Goal: Information Seeking & Learning: Learn about a topic

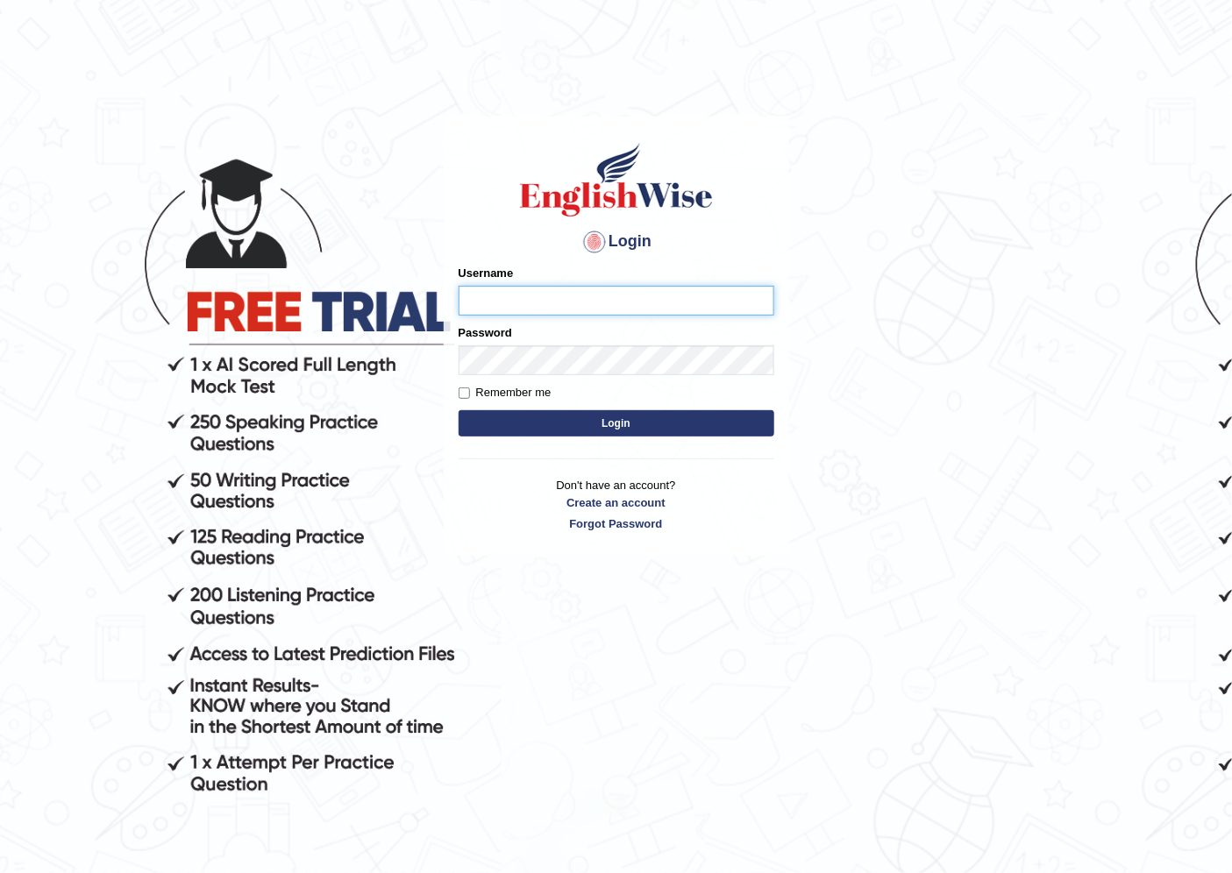
click at [506, 295] on input "Username" at bounding box center [617, 301] width 316 height 30
type input "razib_parramatta"
click at [459, 410] on button "Login" at bounding box center [617, 423] width 316 height 26
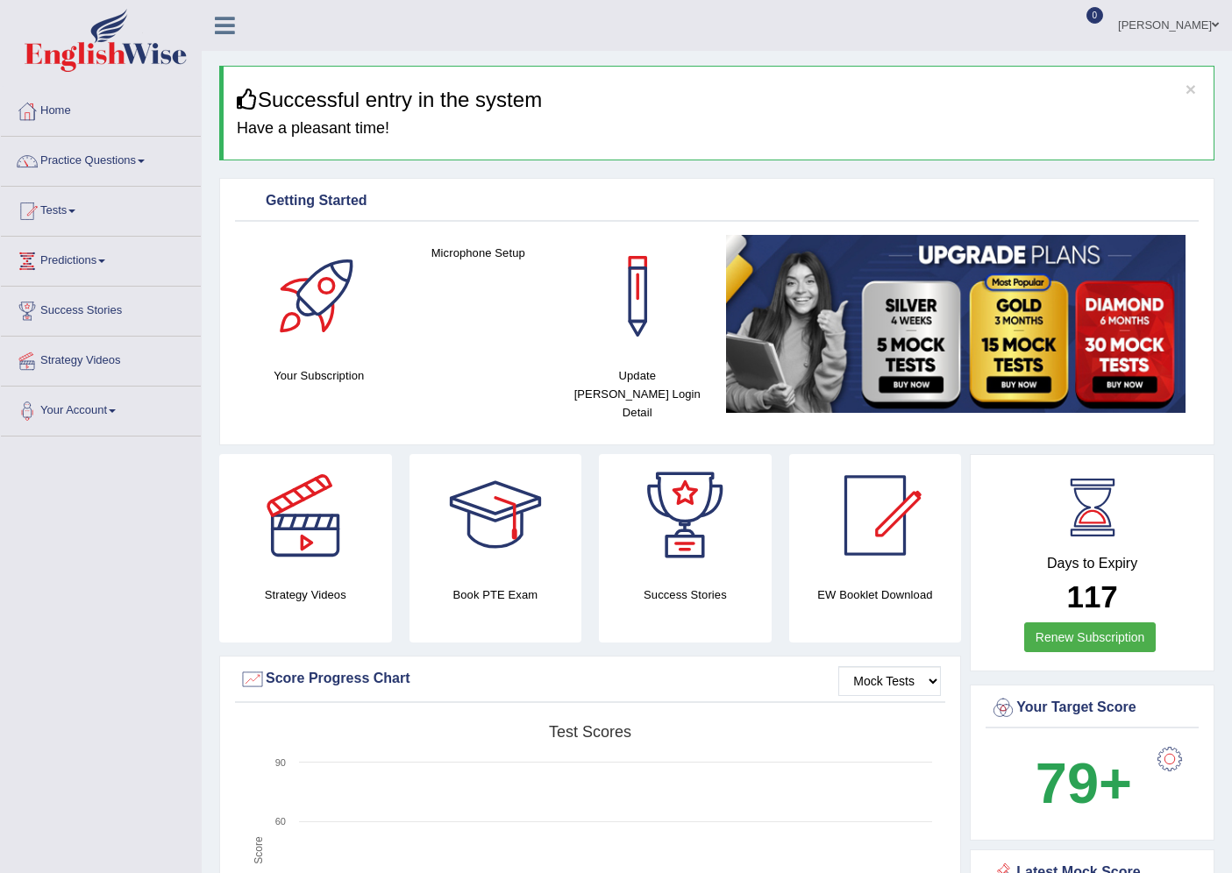
click at [81, 160] on link "Practice Questions" at bounding box center [101, 159] width 200 height 44
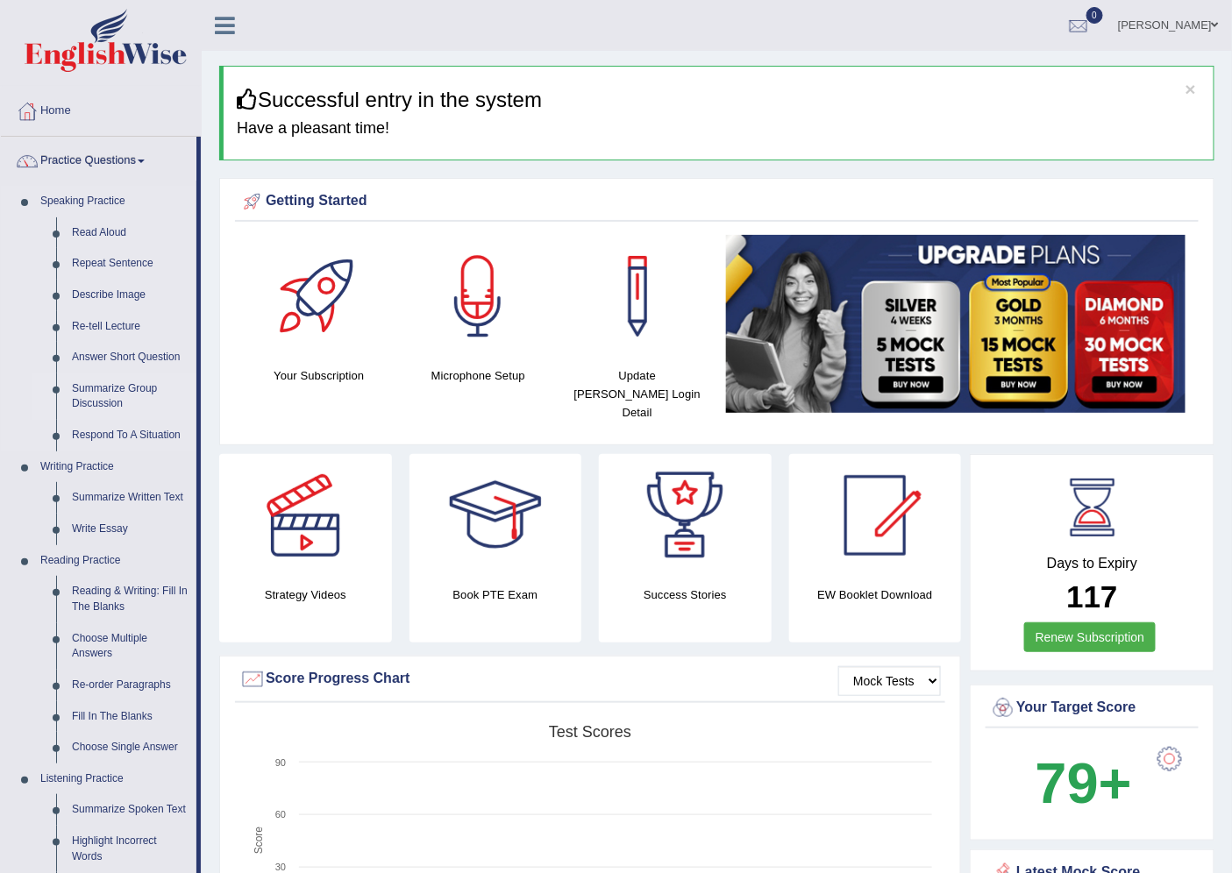
click at [100, 388] on link "Summarize Group Discussion" at bounding box center [130, 397] width 132 height 46
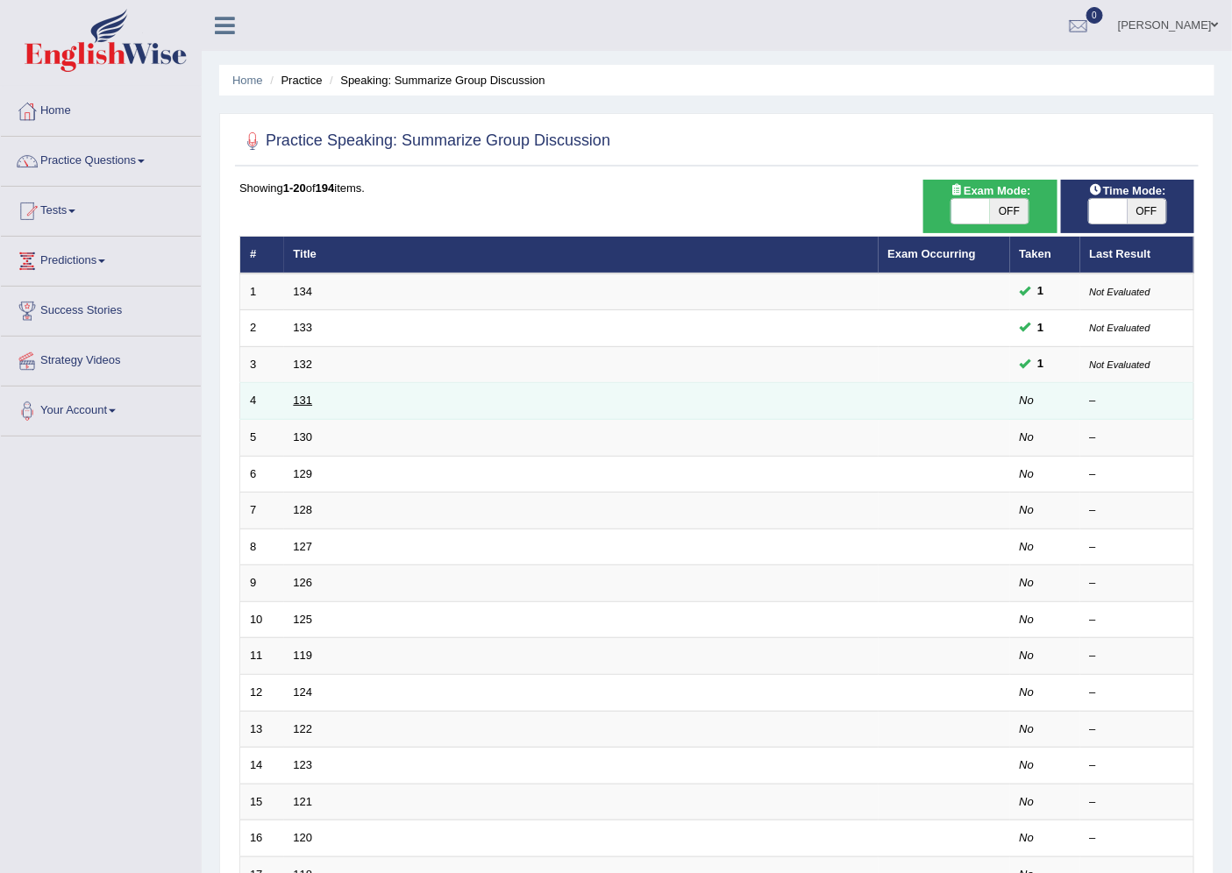
click at [303, 397] on link "131" at bounding box center [303, 400] width 19 height 13
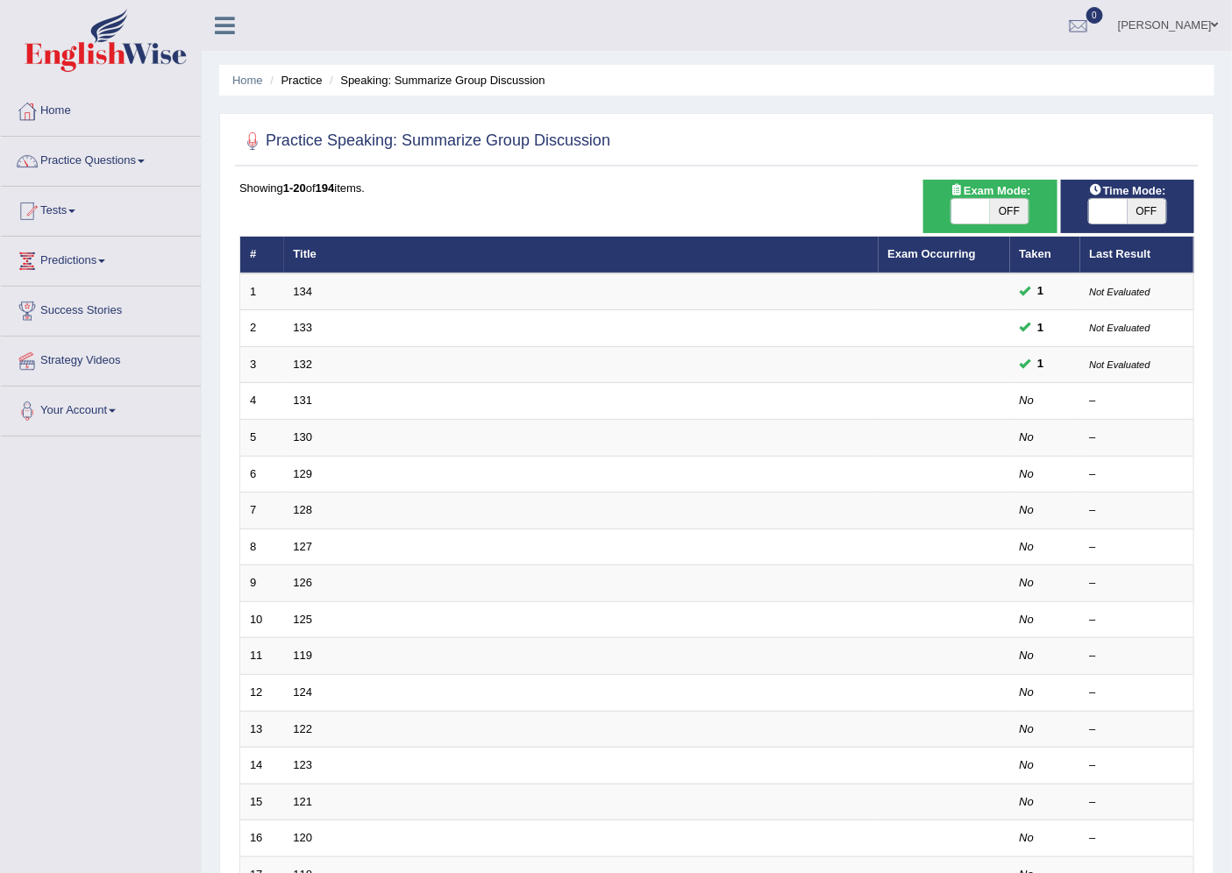
click at [1112, 215] on span at bounding box center [1108, 211] width 39 height 25
checkbox input "true"
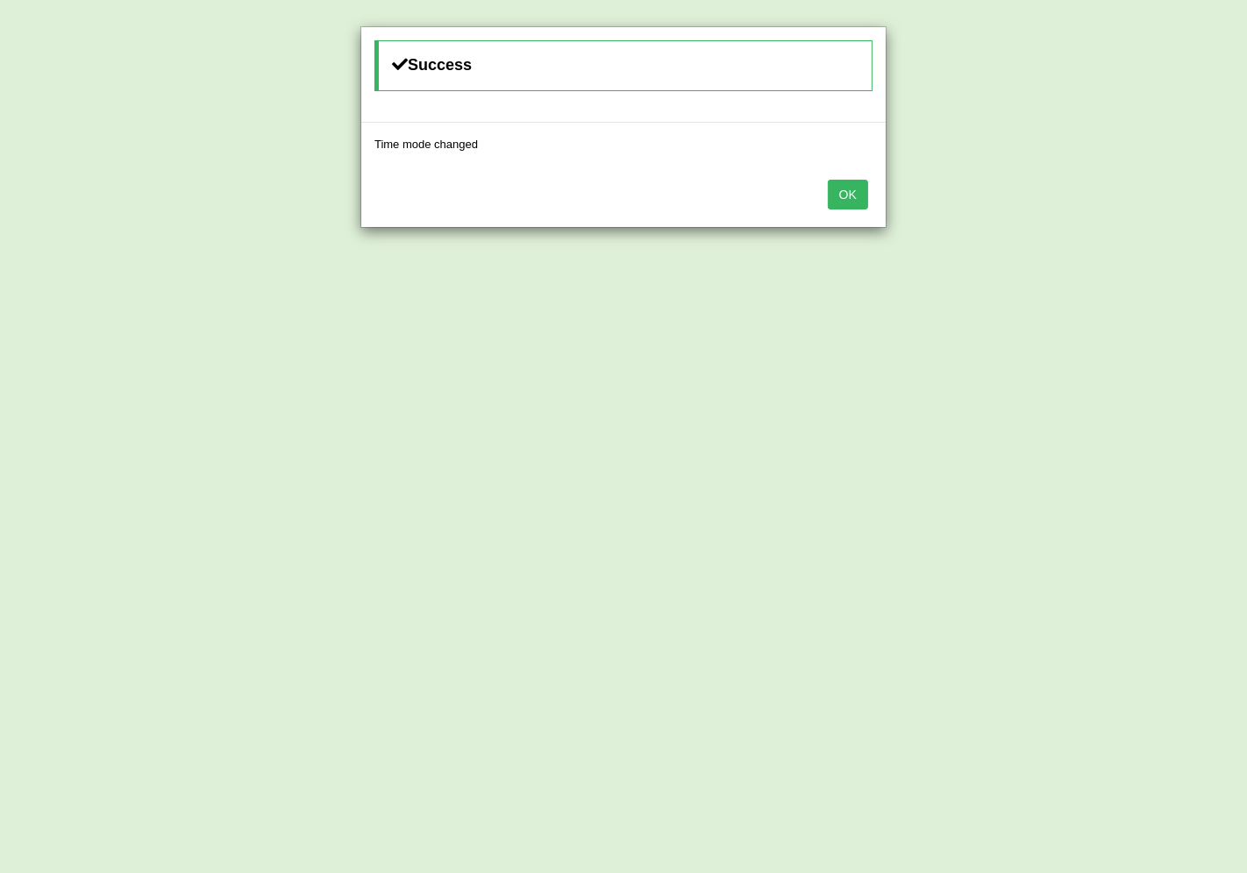
click at [834, 198] on button "OK" at bounding box center [848, 195] width 40 height 30
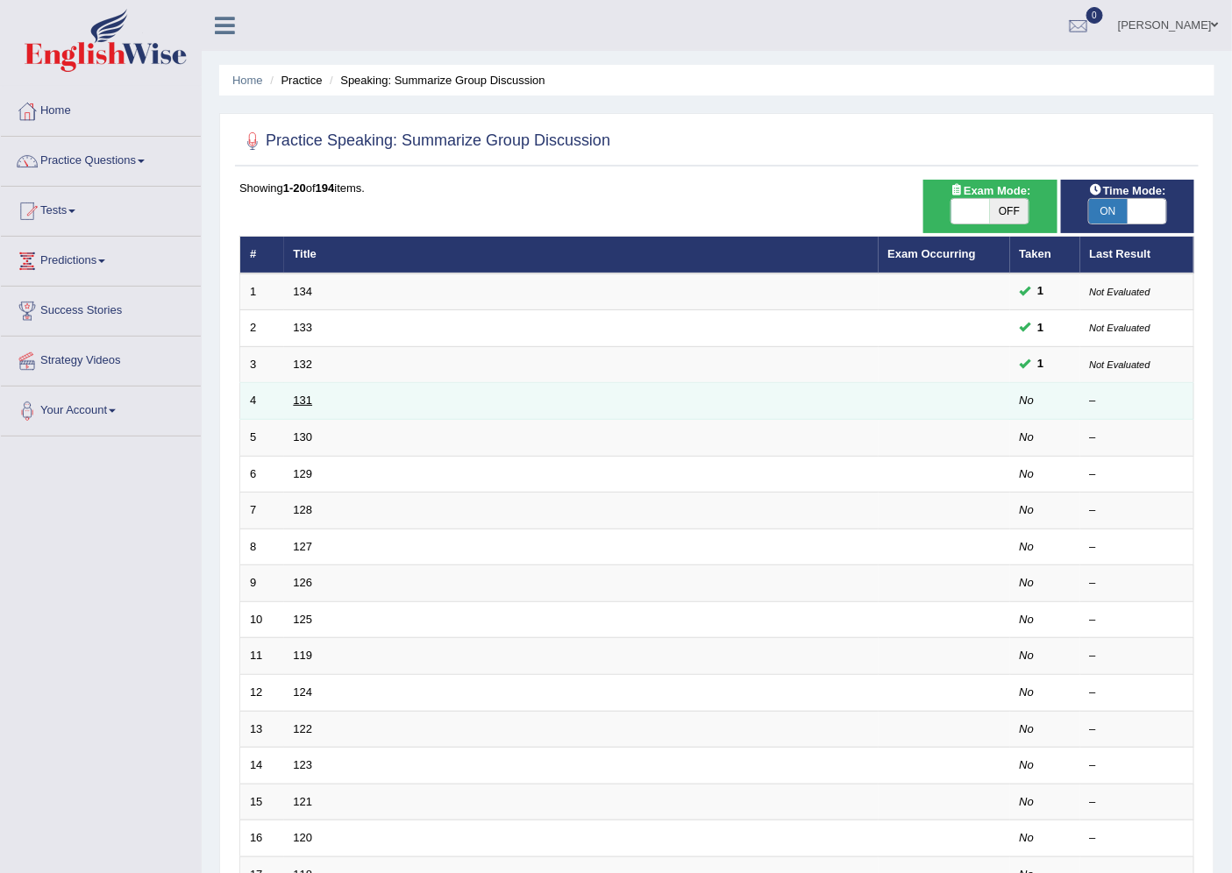
click at [303, 402] on link "131" at bounding box center [303, 400] width 19 height 13
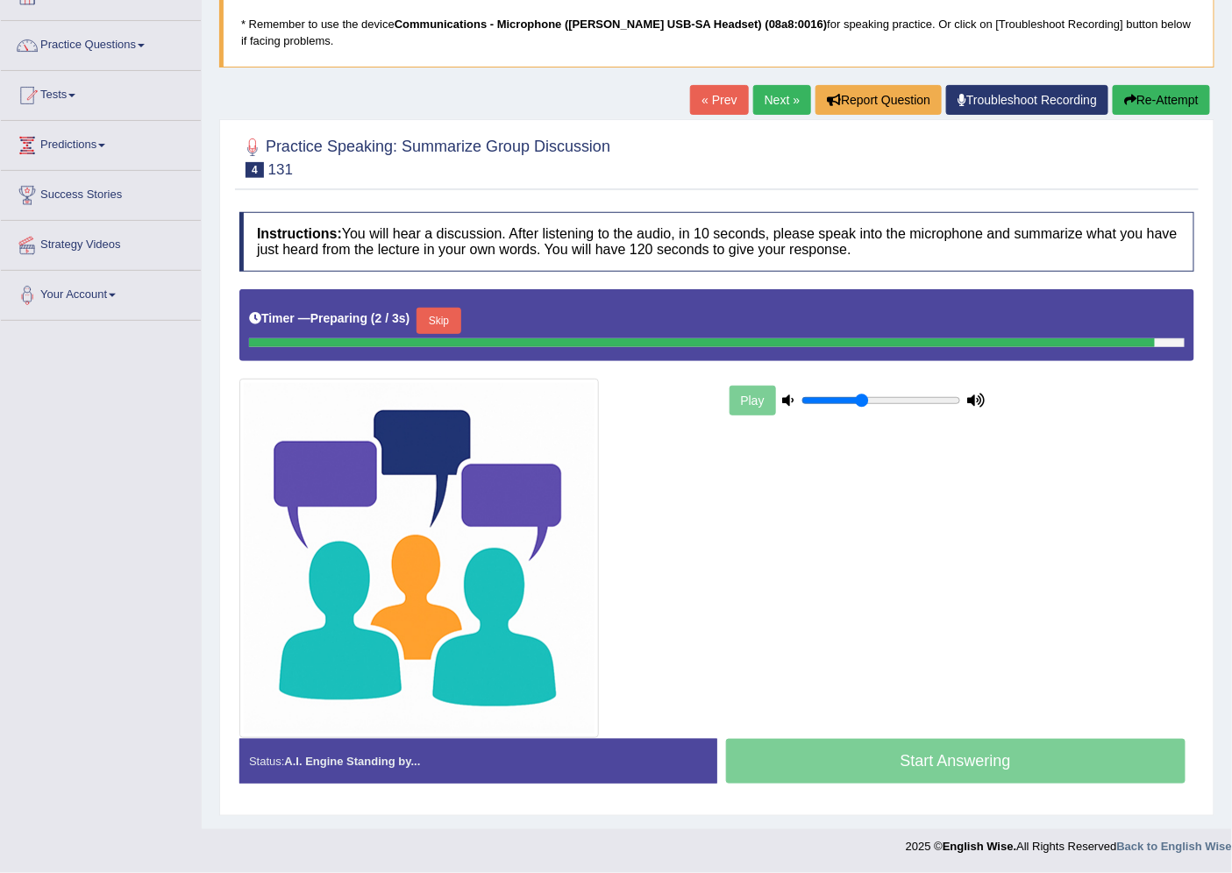
scroll to position [110, 0]
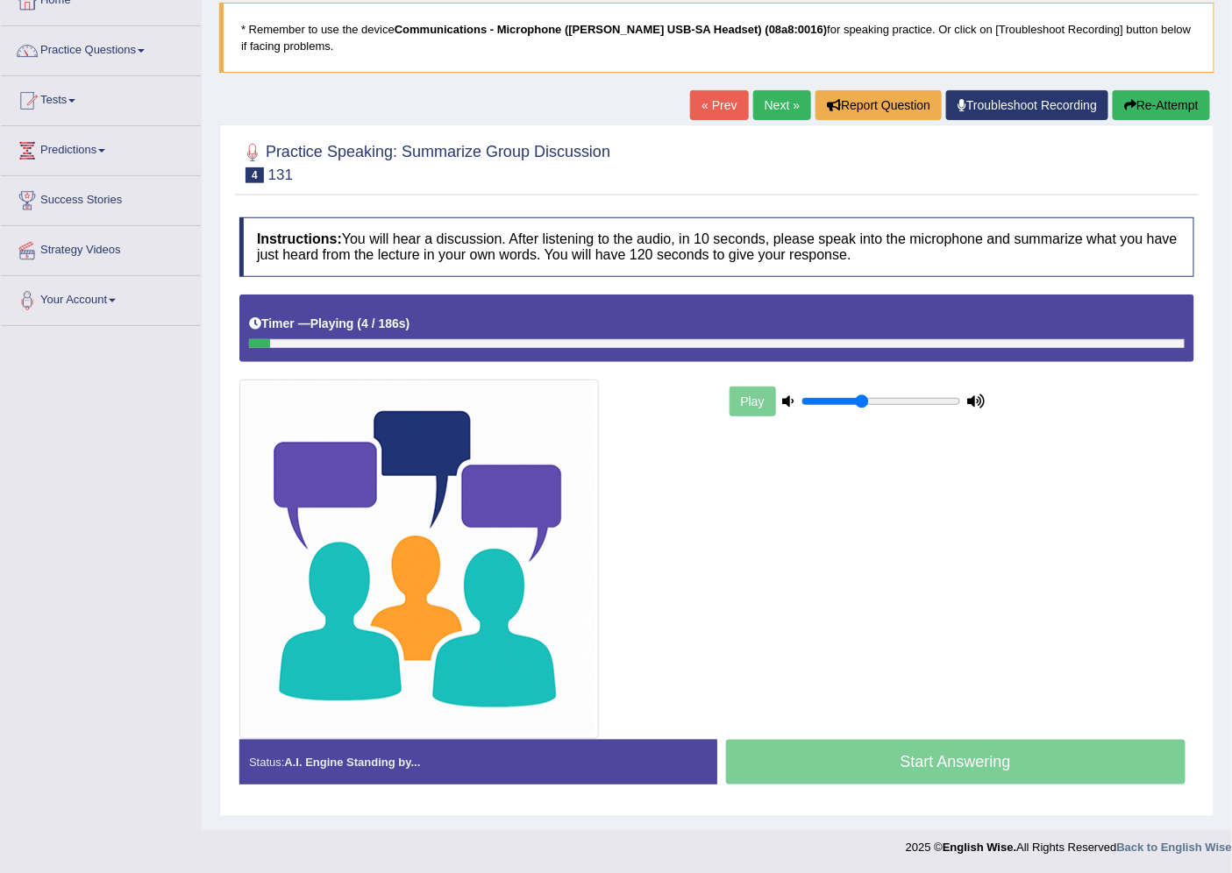
drag, startPoint x: 260, startPoint y: 344, endPoint x: 224, endPoint y: 344, distance: 36.8
click at [224, 344] on div "Practice Speaking: Summarize Group Discussion 4 131 Instructions: You will hear…" at bounding box center [716, 471] width 995 height 693
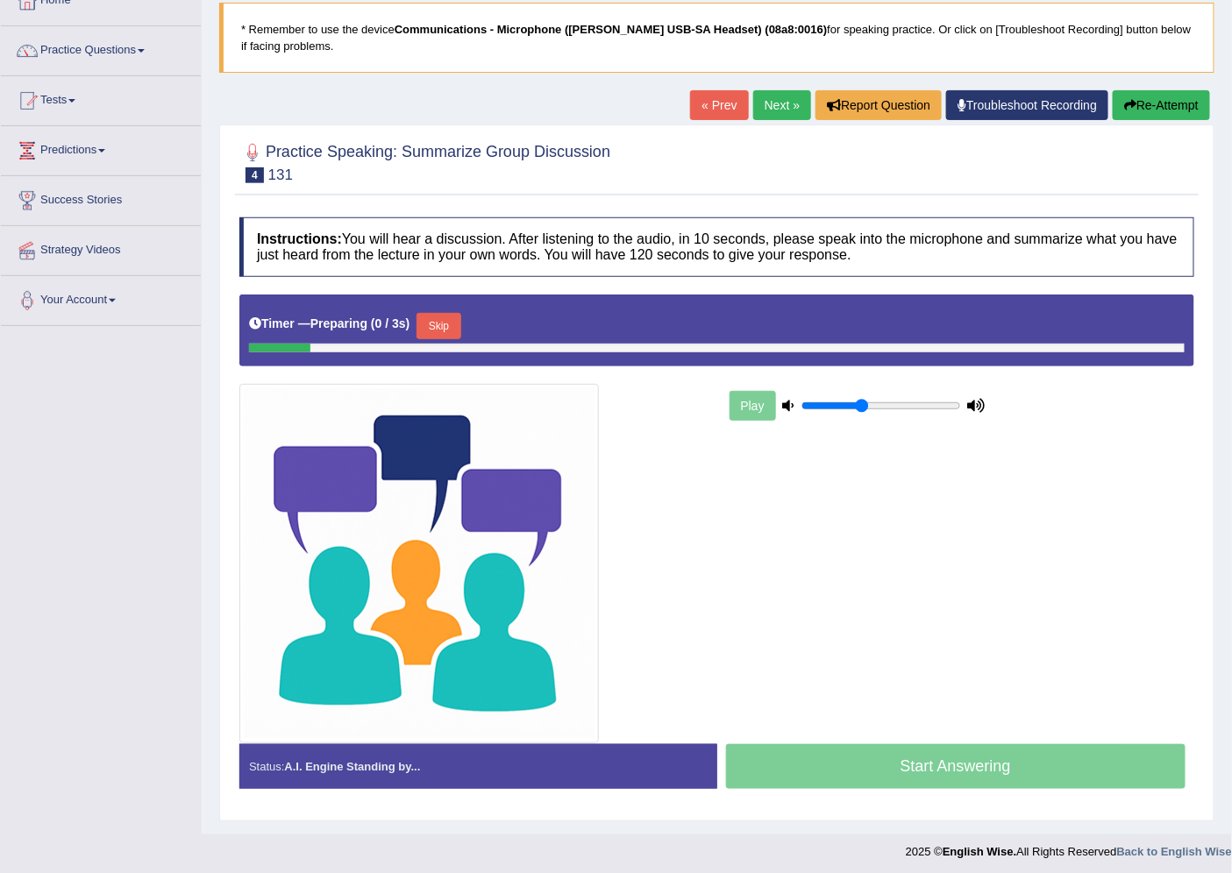
scroll to position [110, 0]
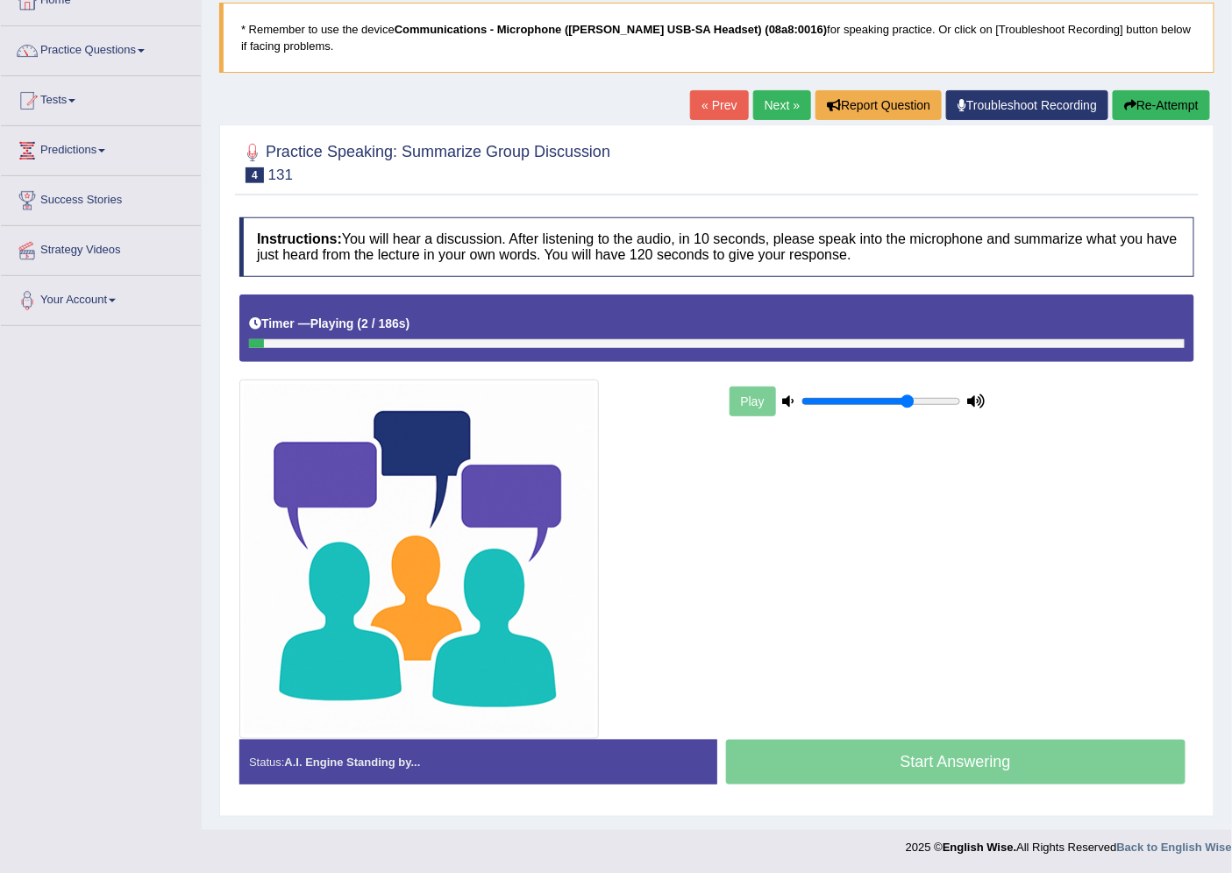
drag, startPoint x: 861, startPoint y: 399, endPoint x: 908, endPoint y: 404, distance: 47.6
click at [908, 404] on input "range" at bounding box center [881, 402] width 160 height 14
drag, startPoint x: 822, startPoint y: 402, endPoint x: 801, endPoint y: 399, distance: 21.2
click at [801, 399] on input "range" at bounding box center [881, 402] width 160 height 14
drag, startPoint x: 810, startPoint y: 399, endPoint x: 891, endPoint y: 409, distance: 81.4
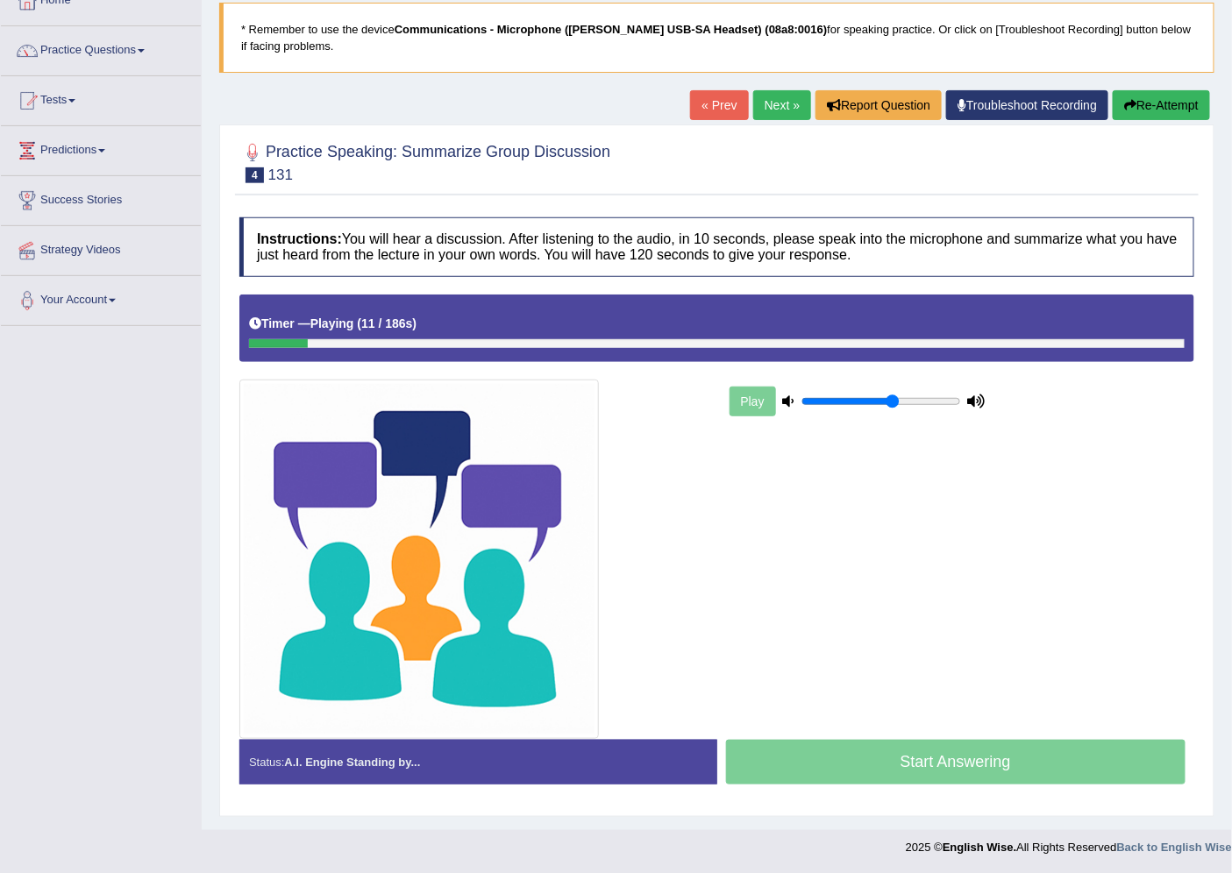
type input "0.6"
click at [891, 409] on input "range" at bounding box center [881, 402] width 160 height 14
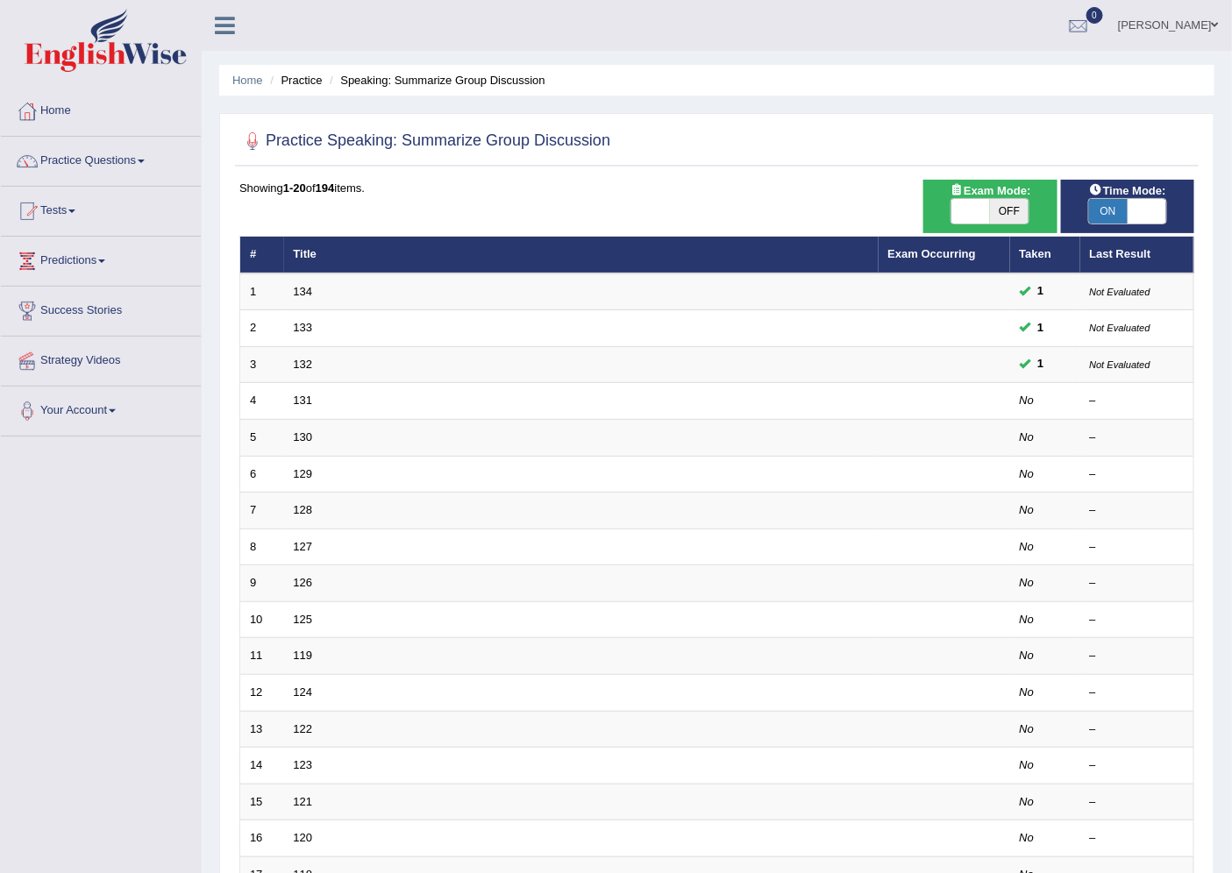
drag, startPoint x: 0, startPoint y: 0, endPoint x: 631, endPoint y: 219, distance: 668.3
click at [631, 219] on div "Showing 1-20 of 194 items. # Title Exam Occurring Taken Last Result 1 134 1 Not…" at bounding box center [716, 634] width 955 height 909
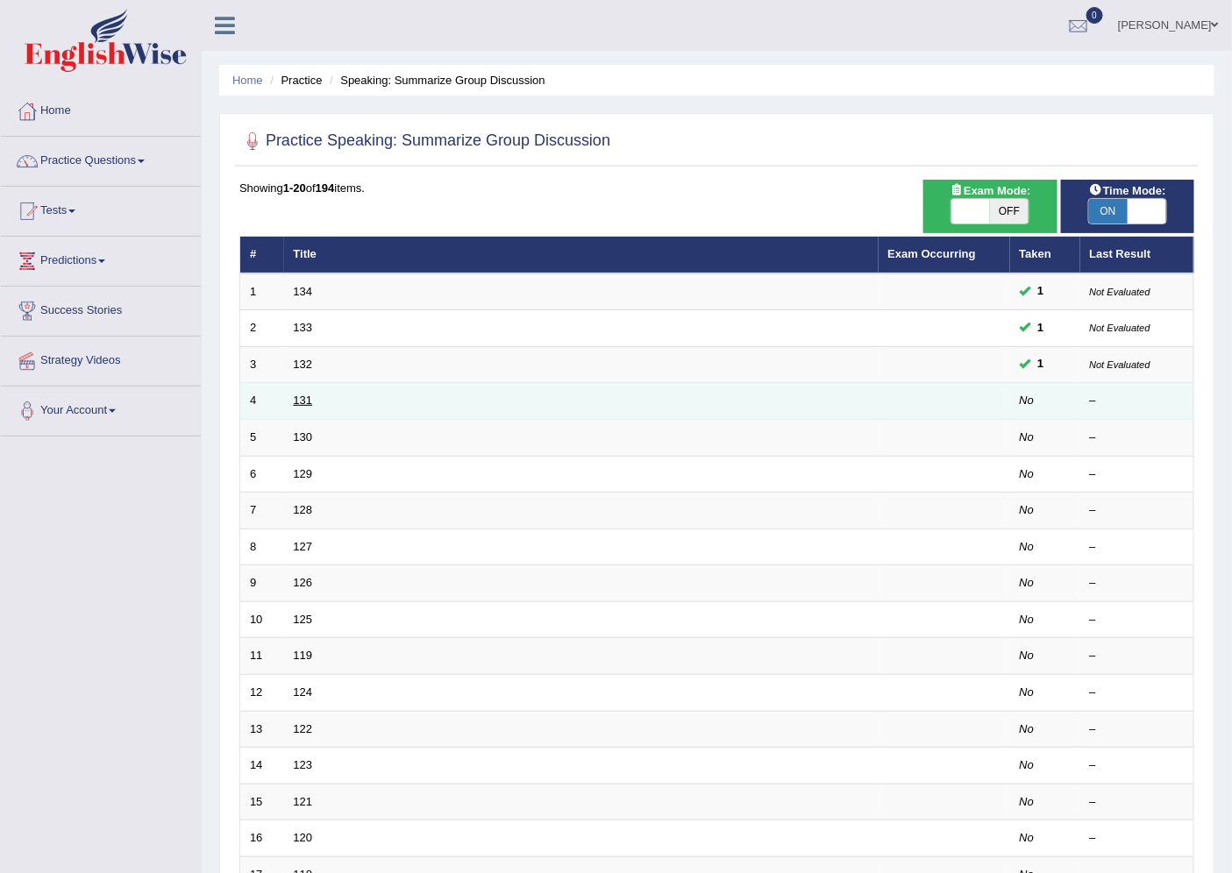
click at [308, 400] on link "131" at bounding box center [303, 400] width 19 height 13
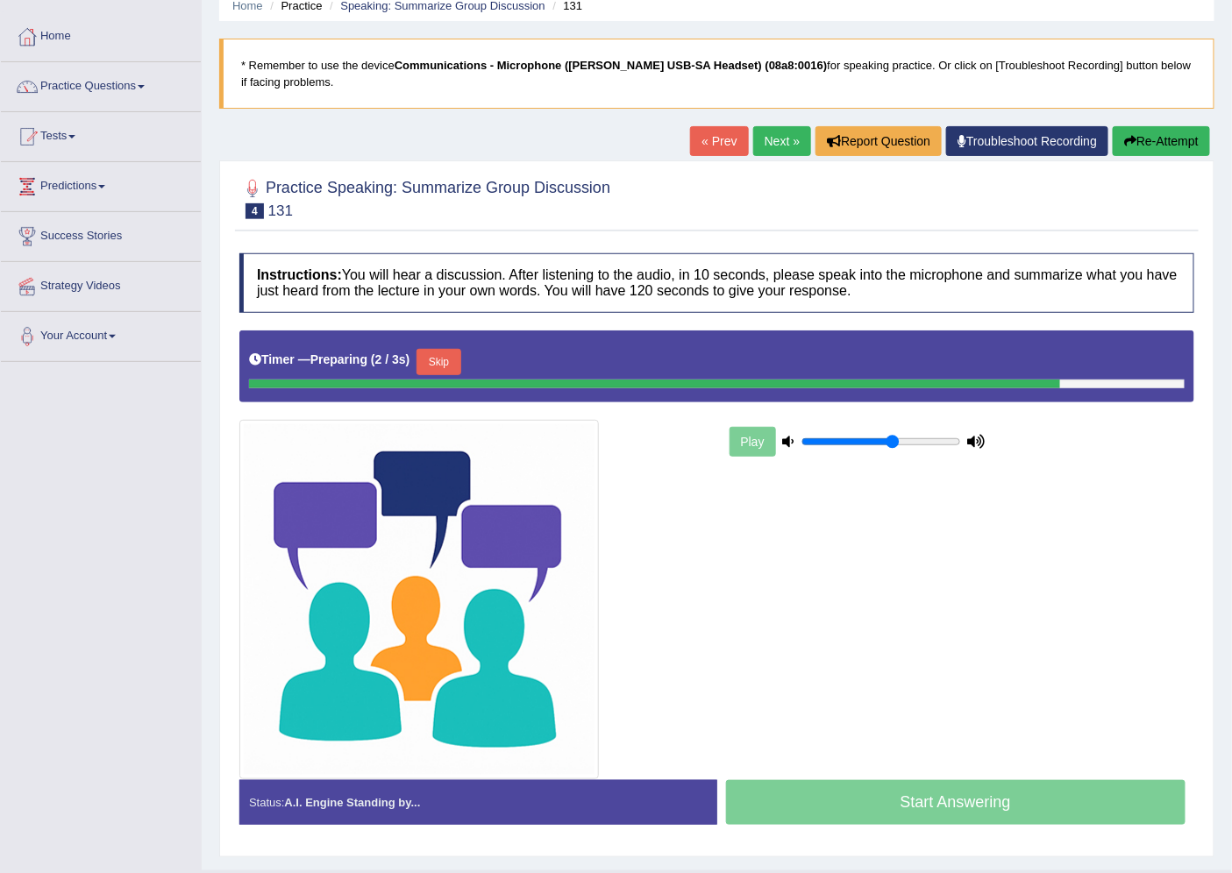
scroll to position [97, 0]
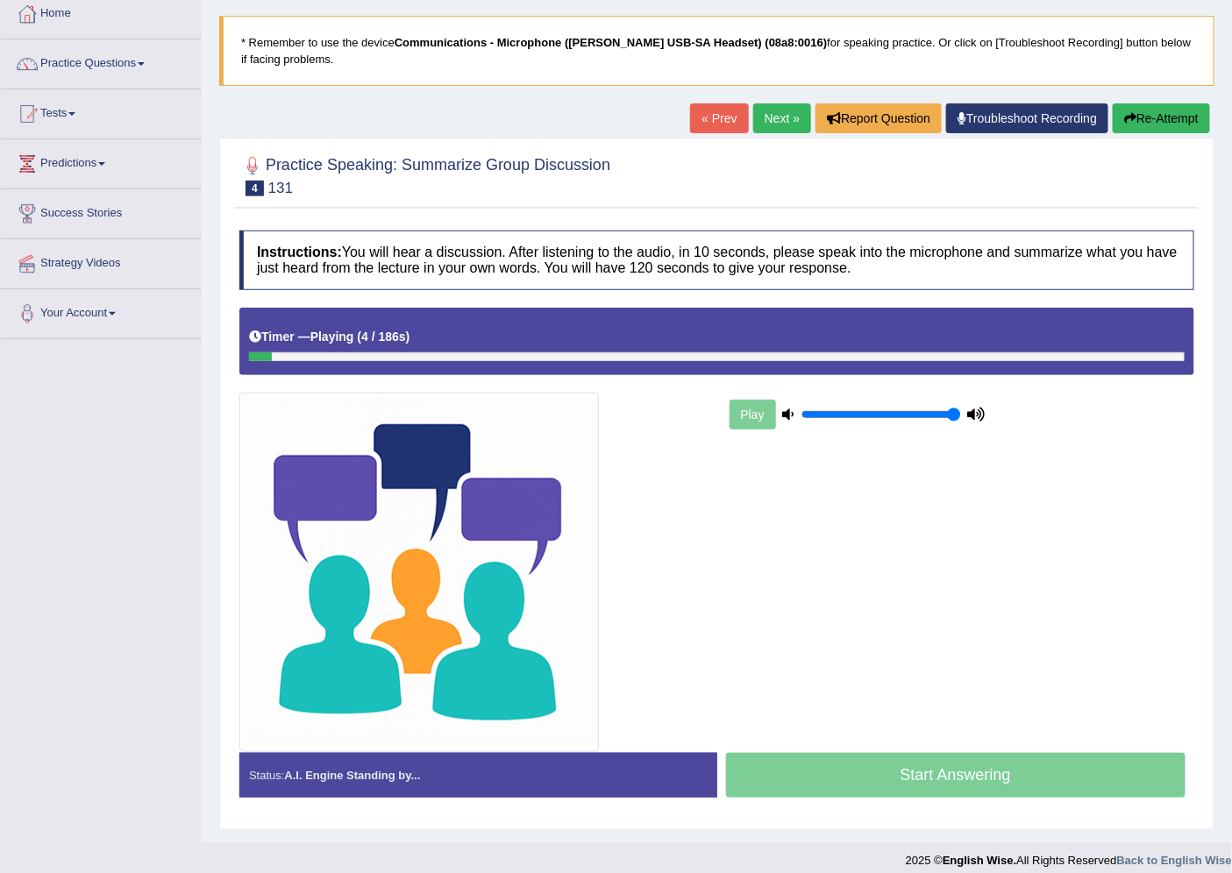
drag, startPoint x: 895, startPoint y: 413, endPoint x: 963, endPoint y: 419, distance: 67.8
type input "1"
click at [961, 419] on input "range" at bounding box center [881, 415] width 160 height 14
click at [778, 125] on link "Next »" at bounding box center [782, 118] width 58 height 30
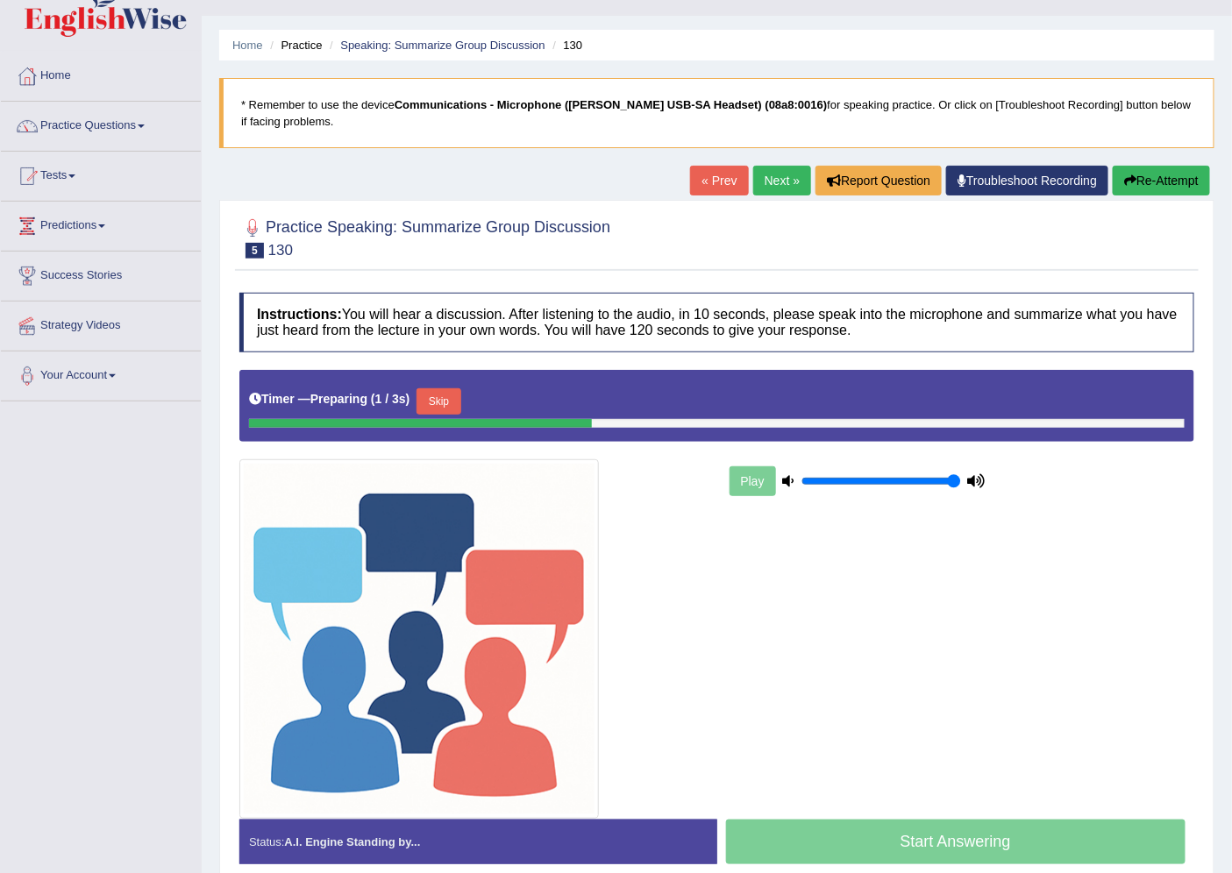
scroll to position [97, 0]
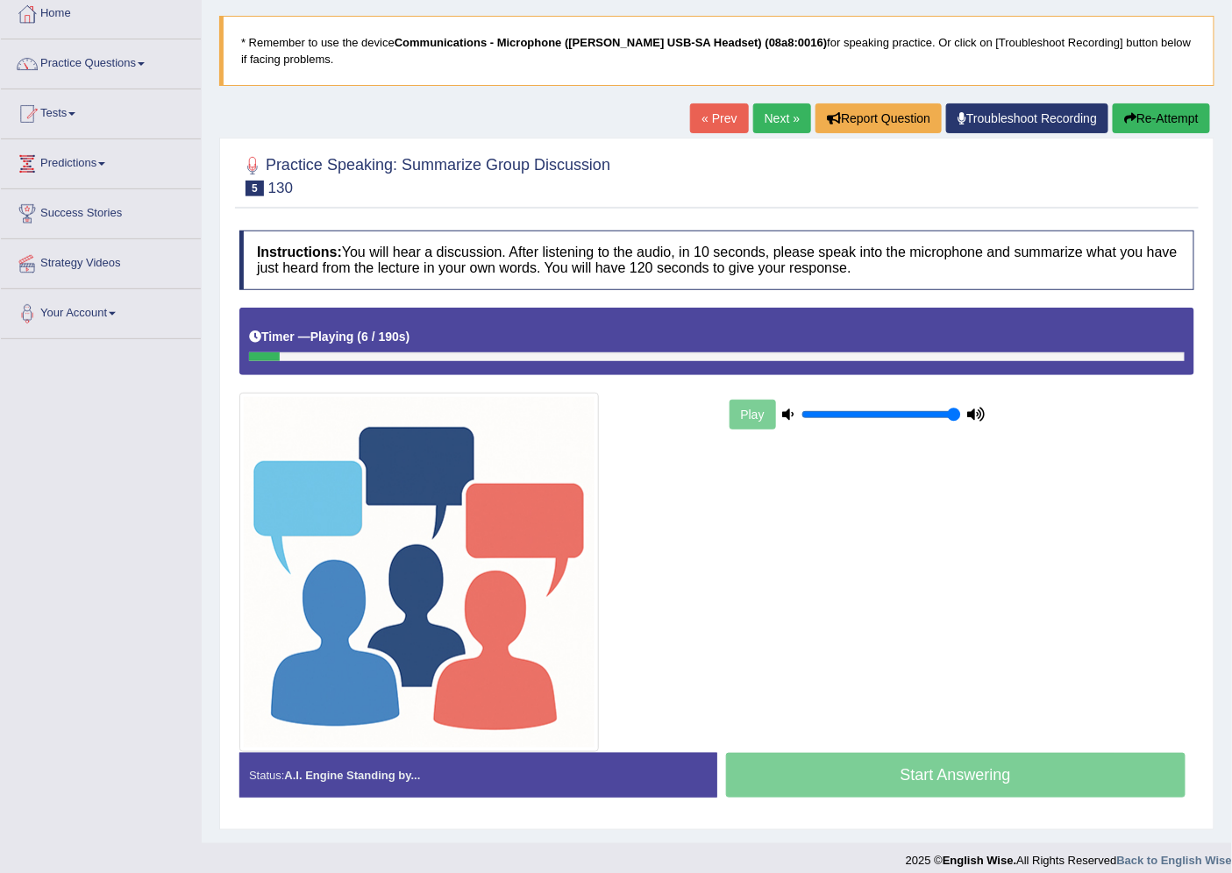
click at [785, 120] on link "Next »" at bounding box center [782, 118] width 58 height 30
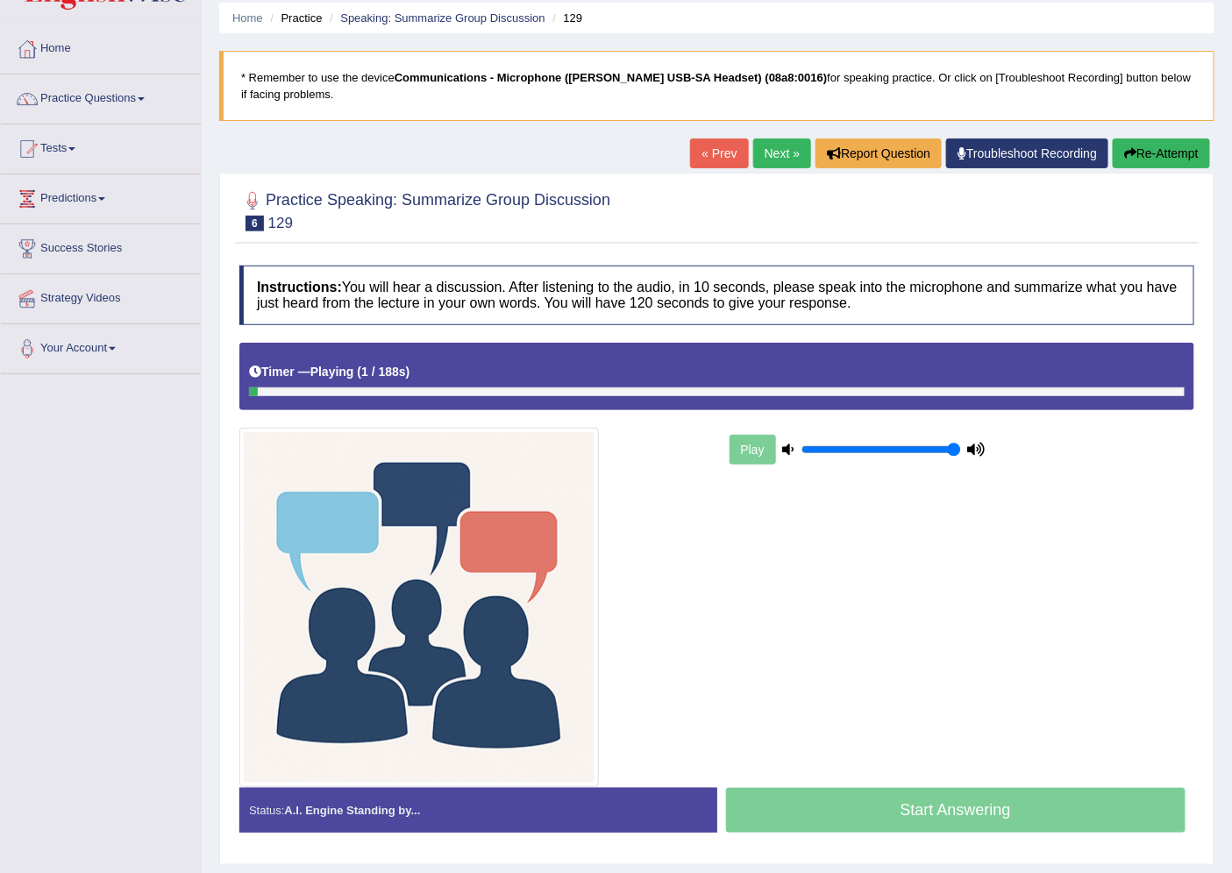
scroll to position [97, 0]
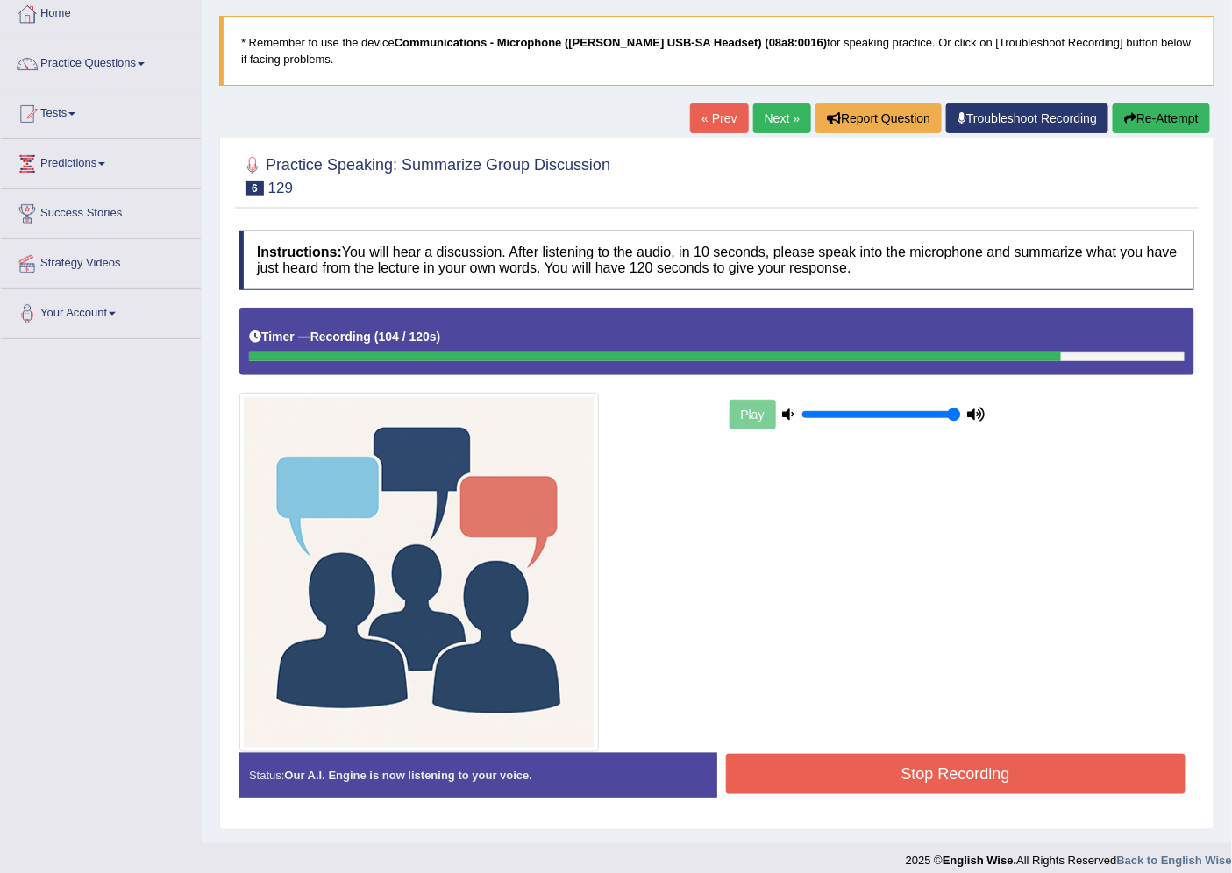
click at [882, 764] on button "Stop Recording" at bounding box center [956, 774] width 460 height 40
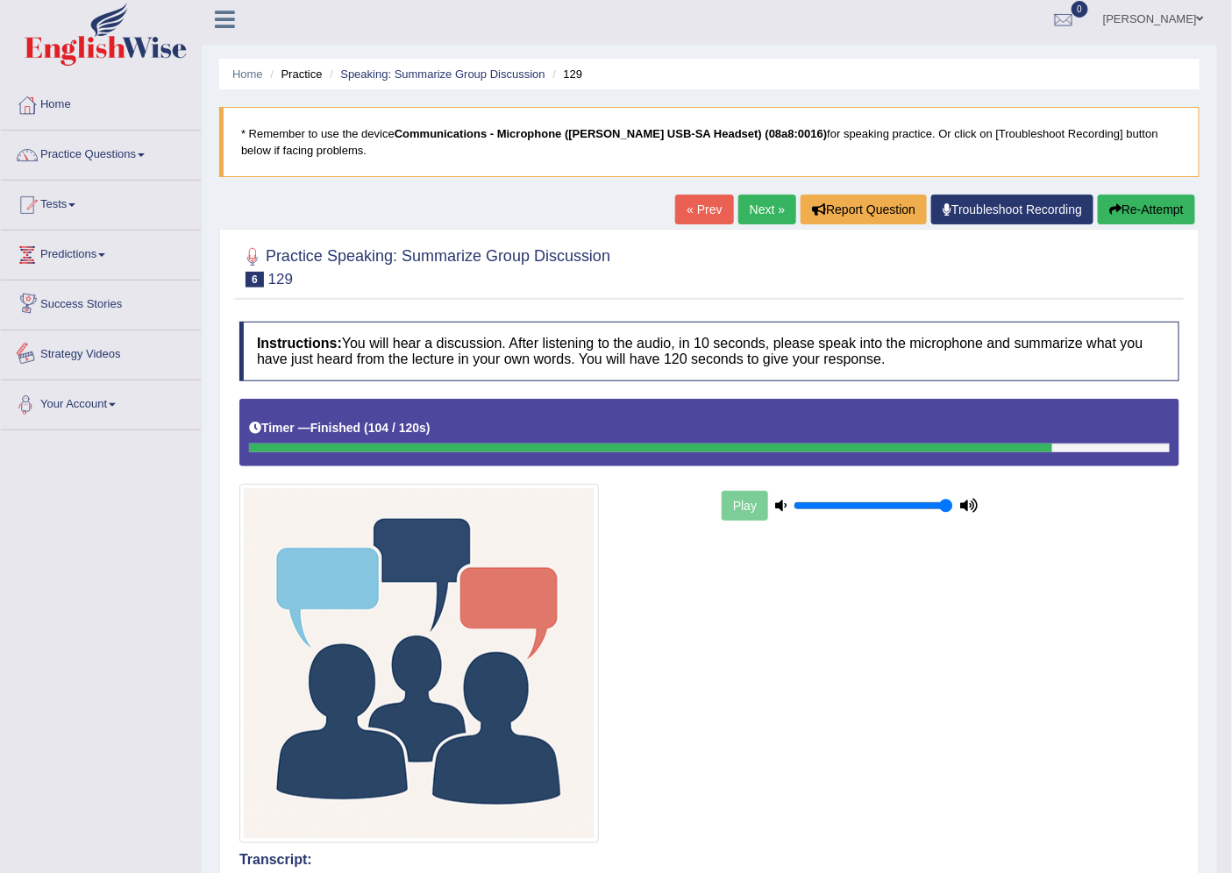
scroll to position [0, 0]
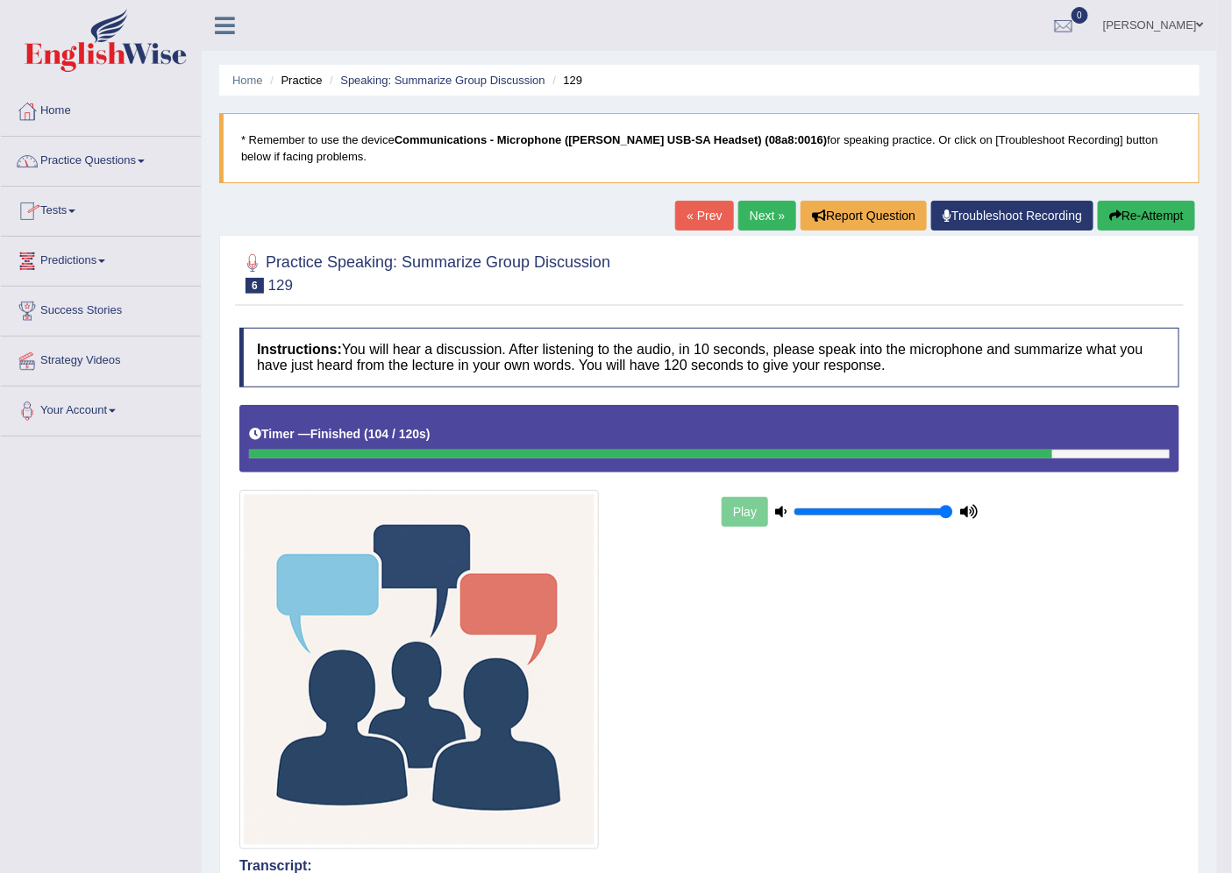
click at [90, 164] on link "Practice Questions" at bounding box center [101, 159] width 200 height 44
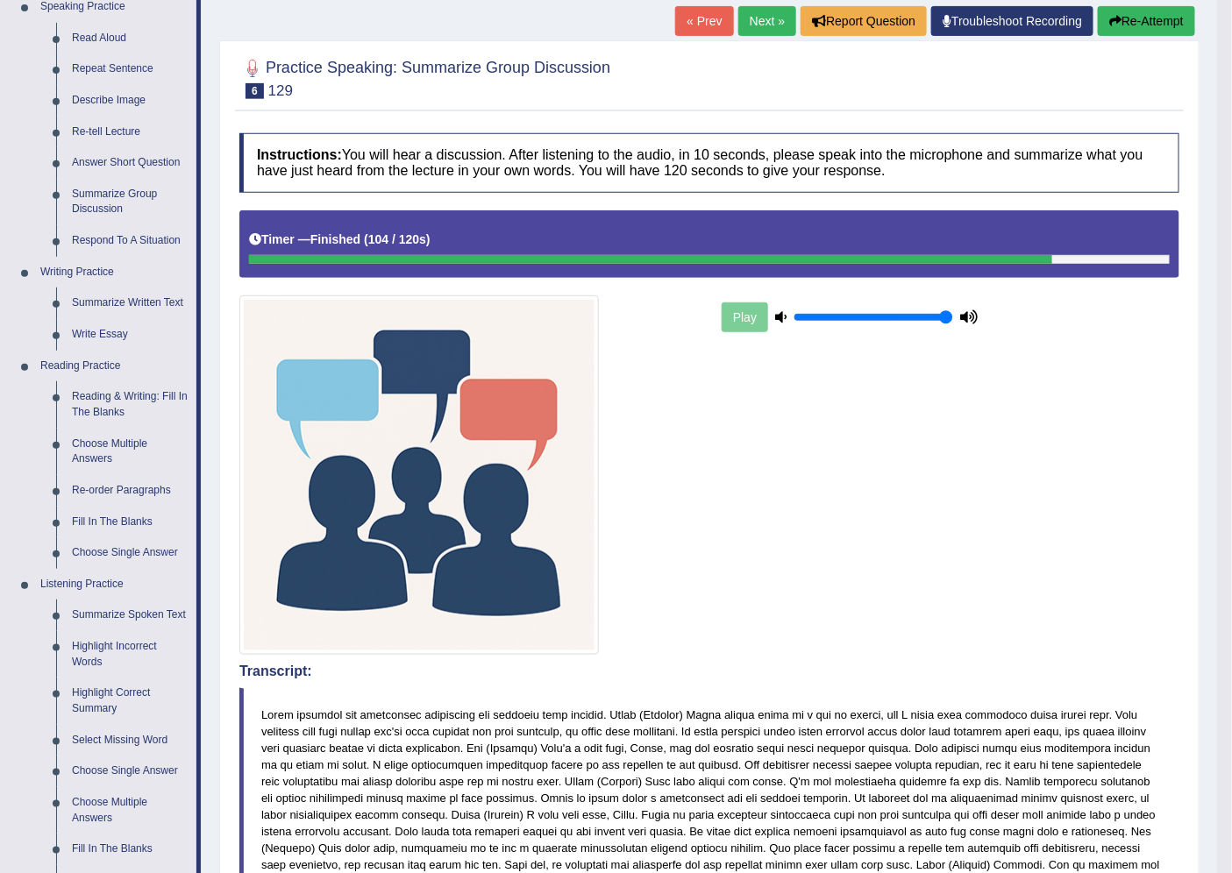
scroll to position [97, 0]
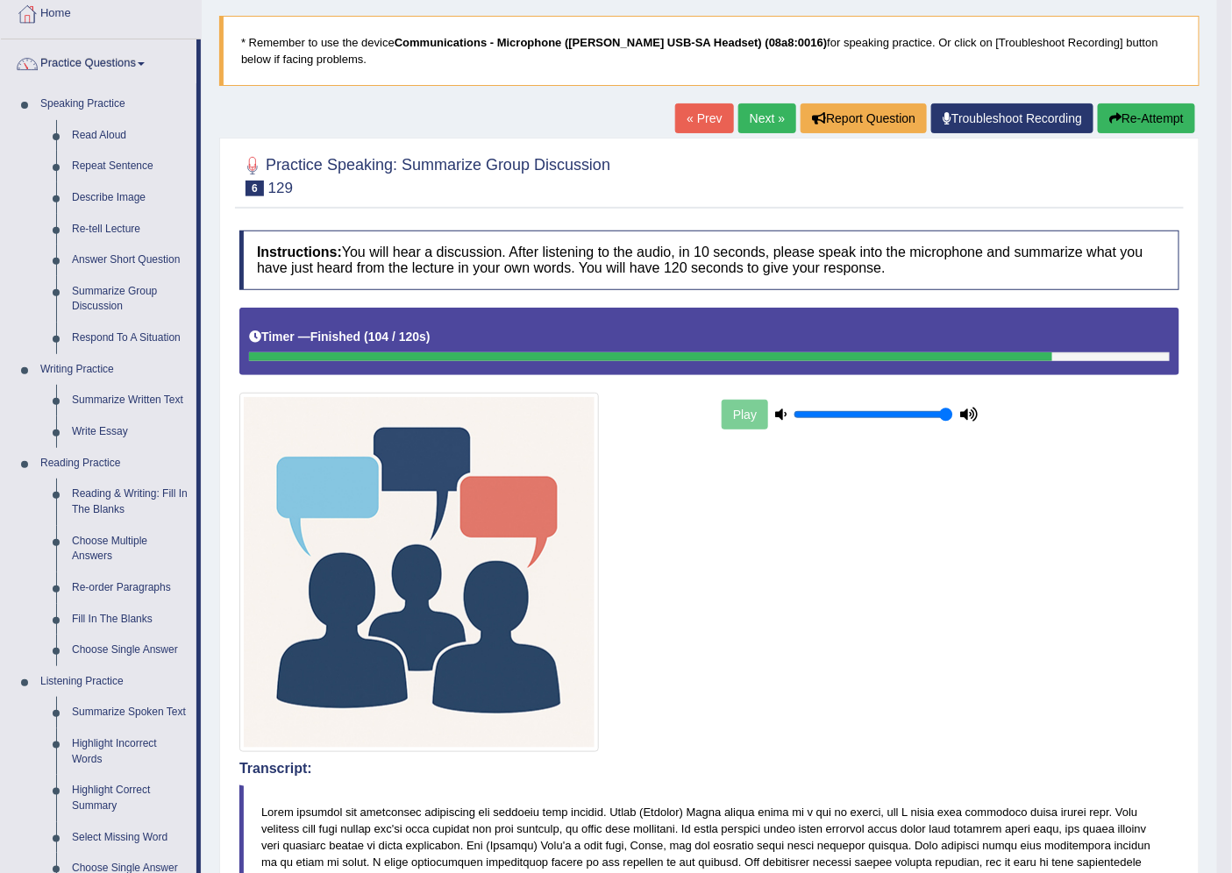
click at [757, 124] on link "Next »" at bounding box center [767, 118] width 58 height 30
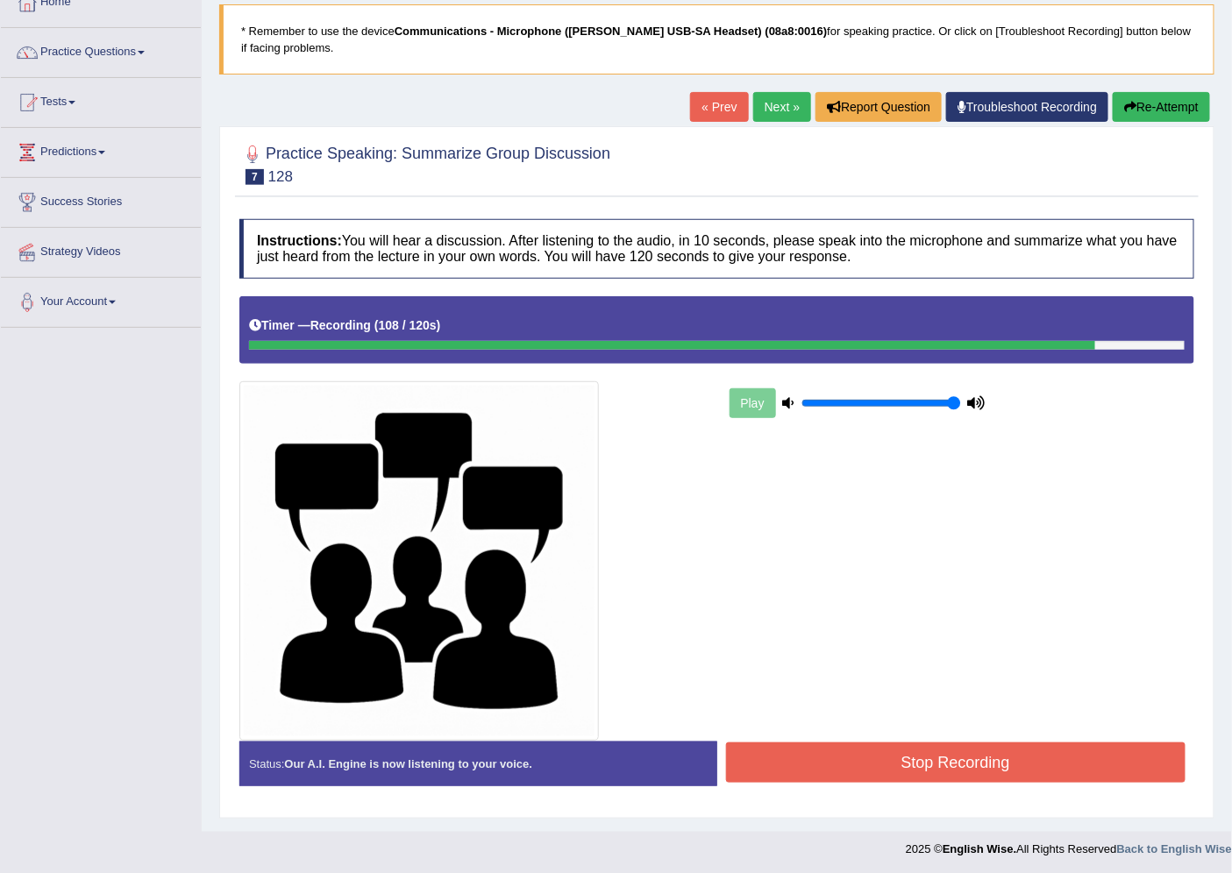
scroll to position [110, 0]
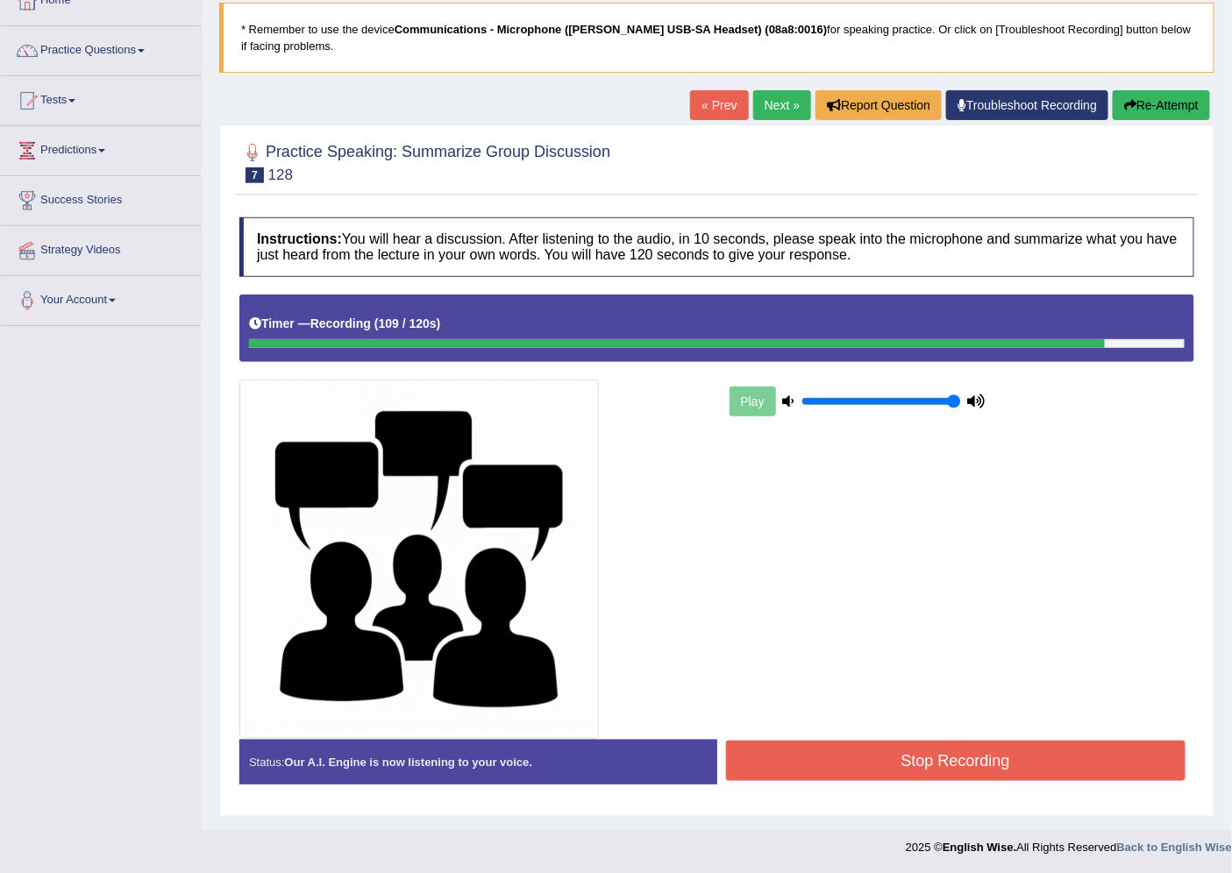
click at [931, 754] on button "Stop Recording" at bounding box center [956, 761] width 460 height 40
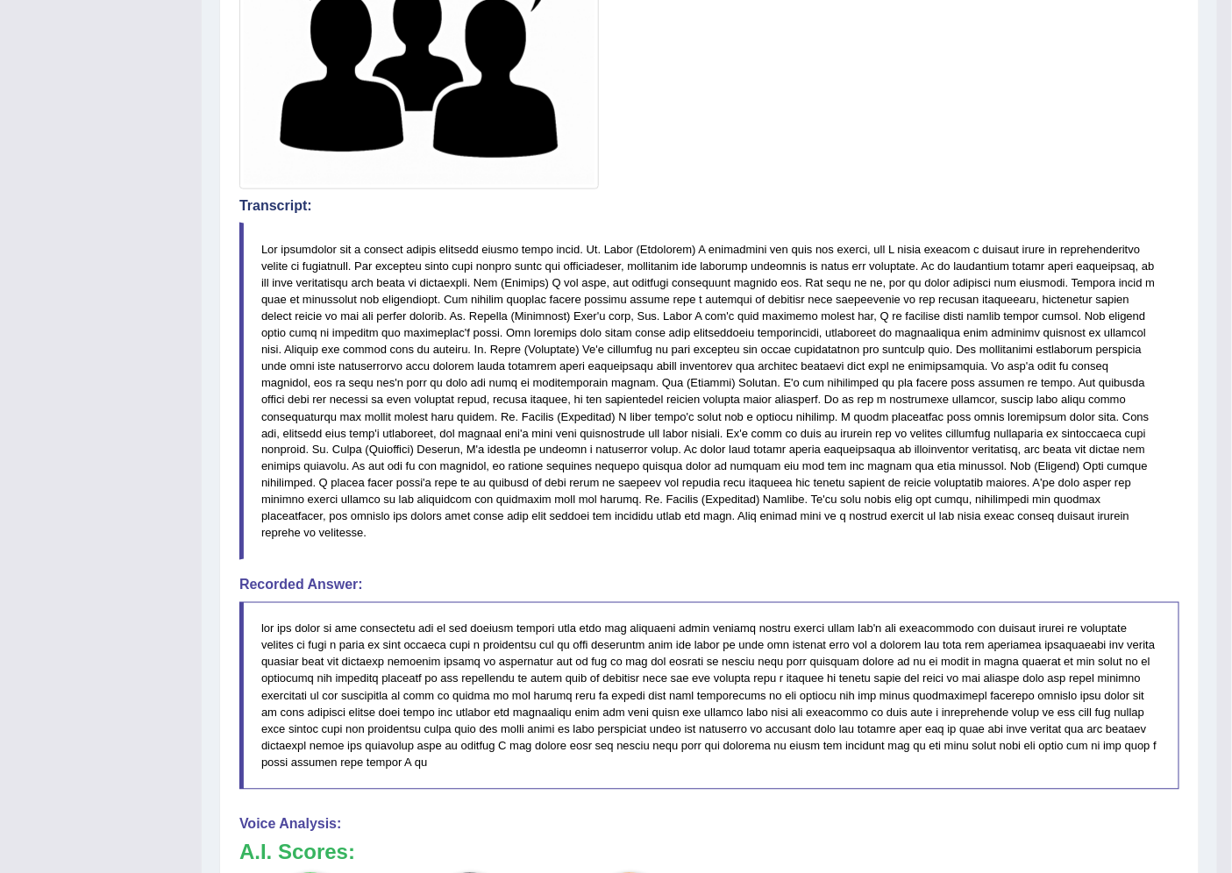
scroll to position [598, 0]
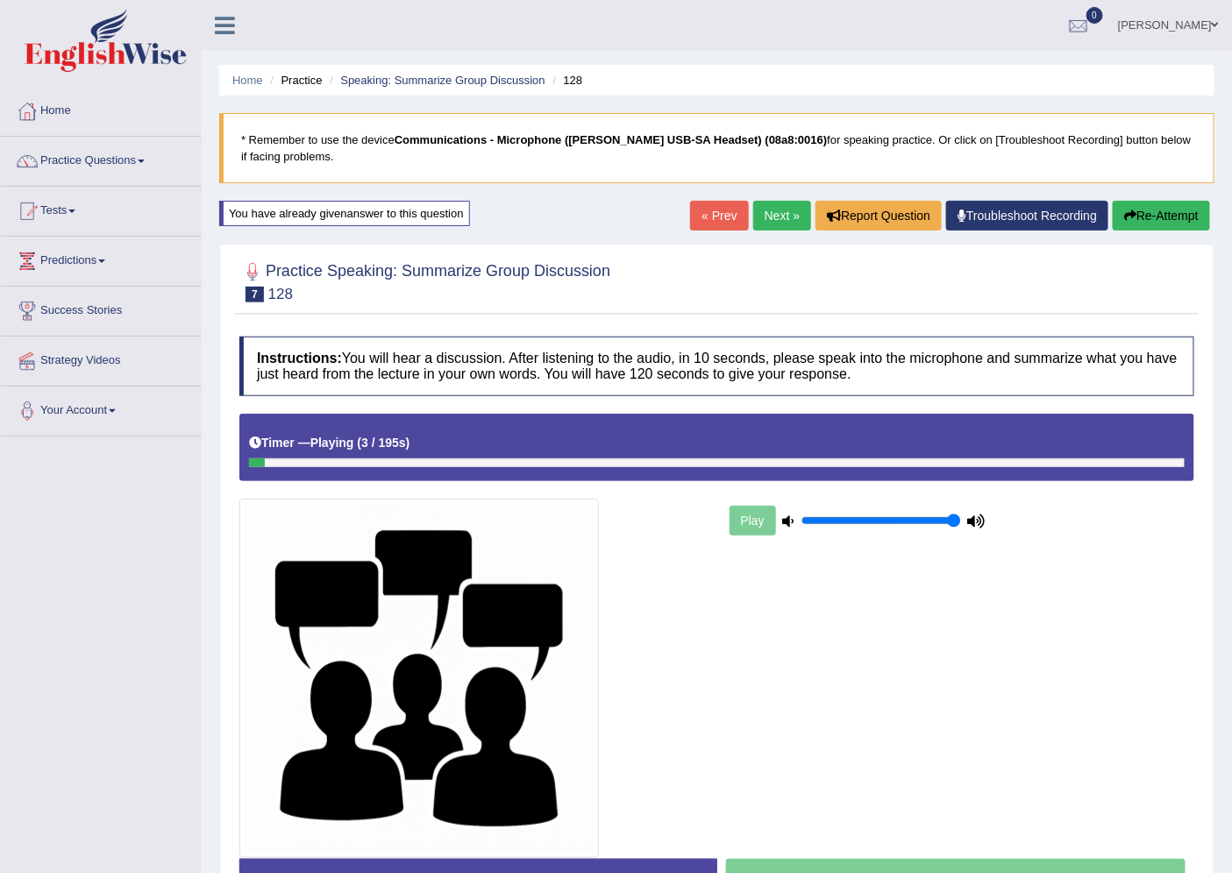
click at [110, 163] on link "Practice Questions" at bounding box center [101, 159] width 200 height 44
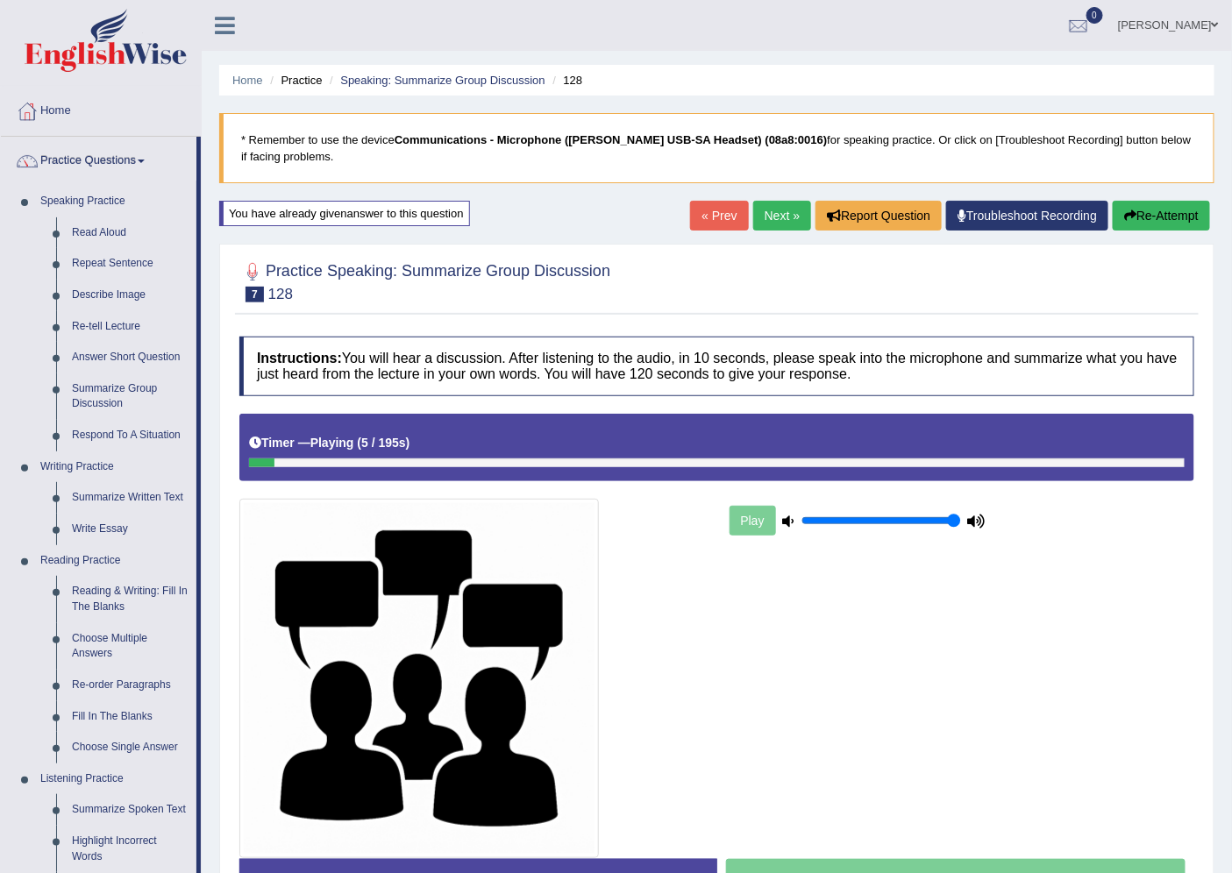
click at [91, 160] on link "Practice Questions" at bounding box center [99, 159] width 196 height 44
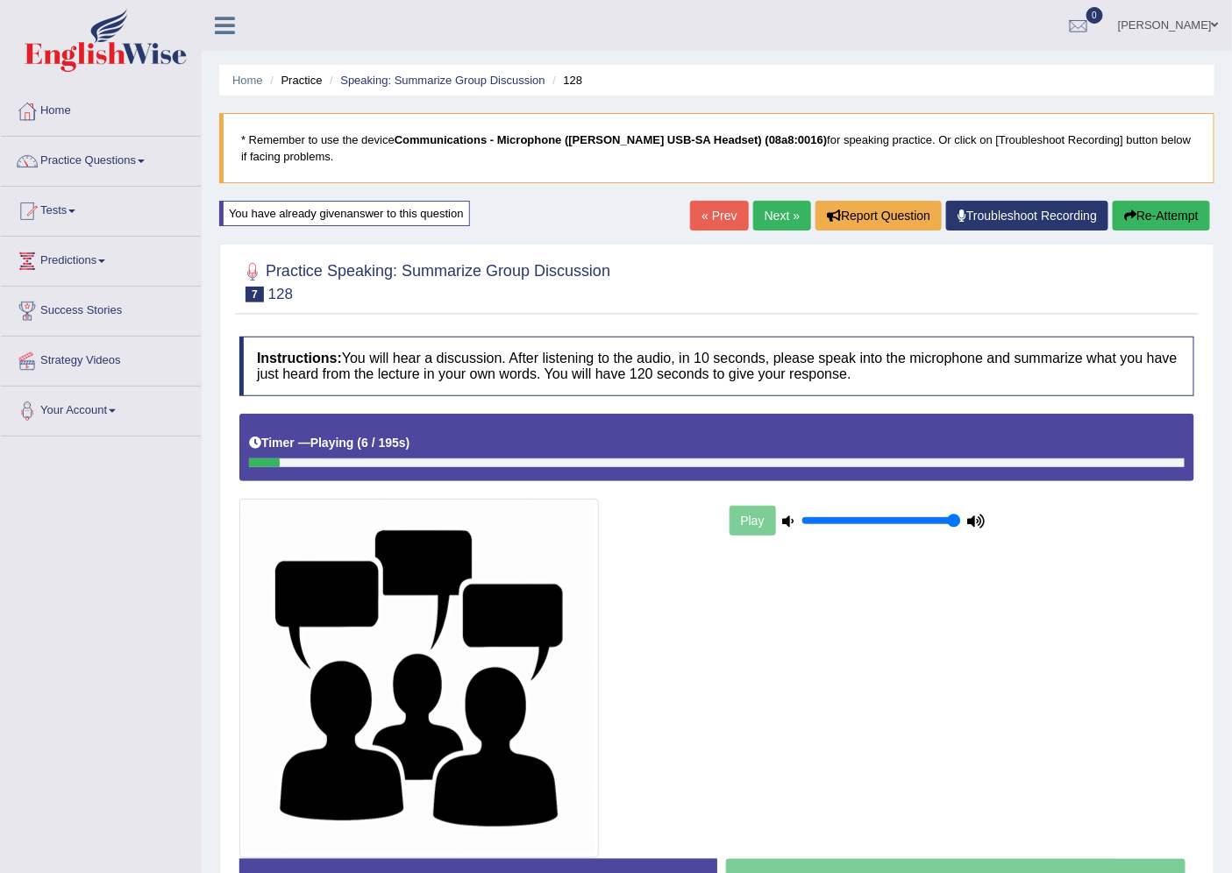
click at [89, 161] on link "Practice Questions" at bounding box center [101, 159] width 200 height 44
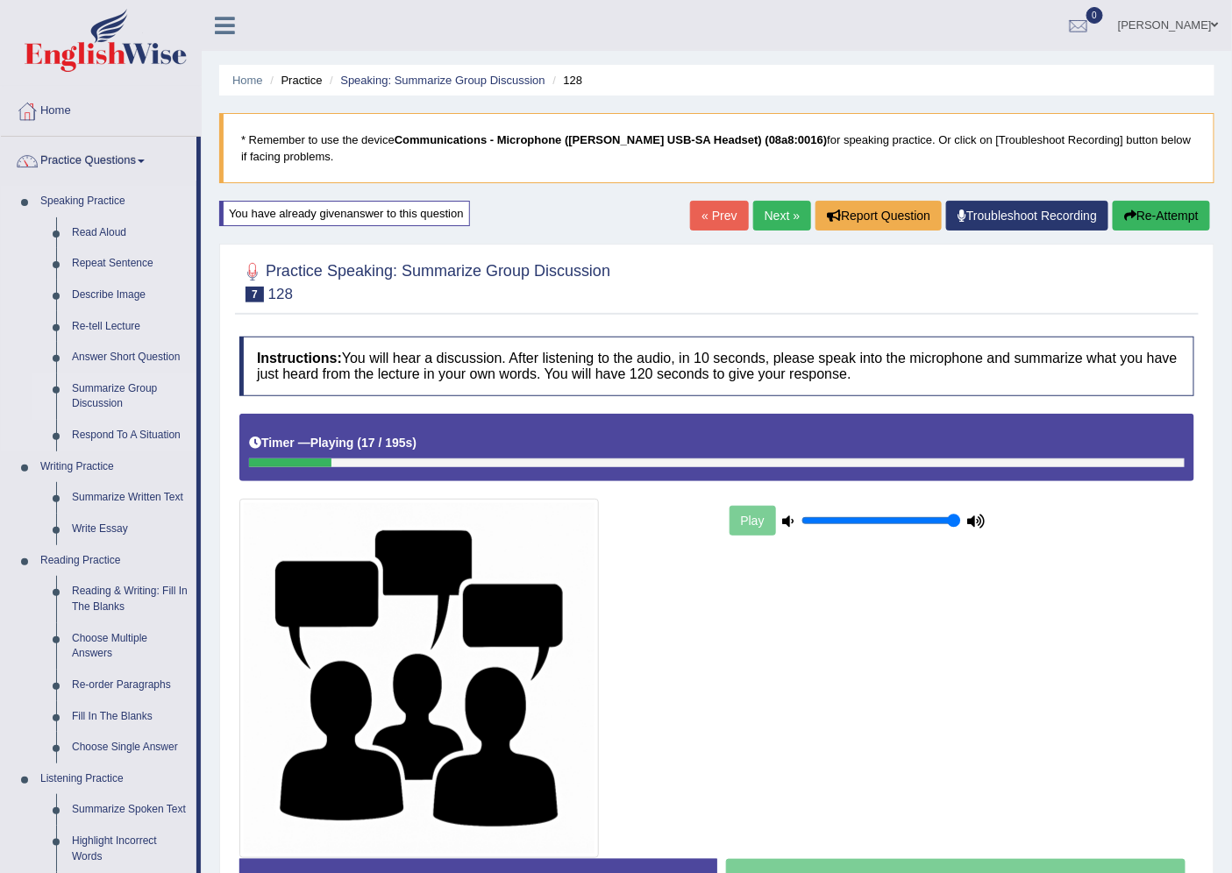
click at [123, 387] on link "Summarize Group Discussion" at bounding box center [130, 397] width 132 height 46
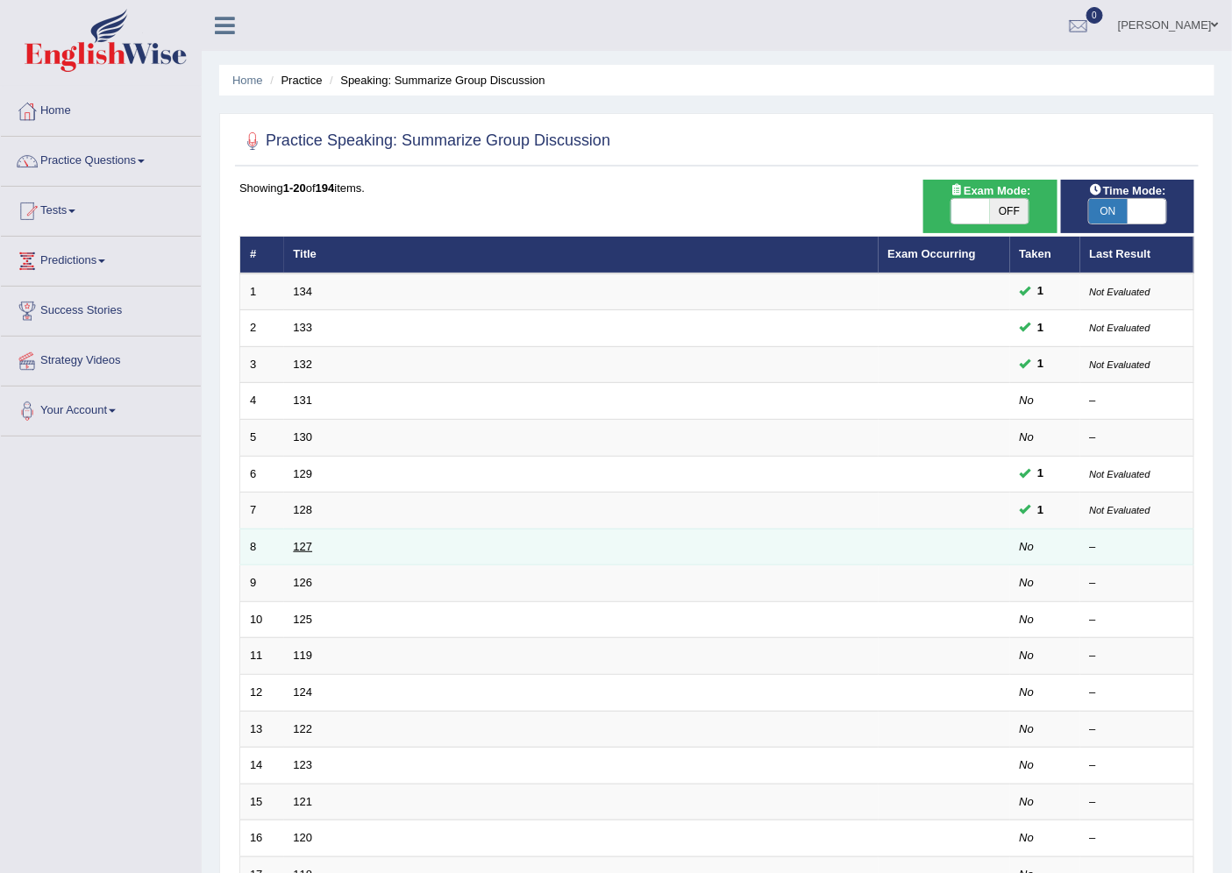
click at [304, 546] on link "127" at bounding box center [303, 546] width 19 height 13
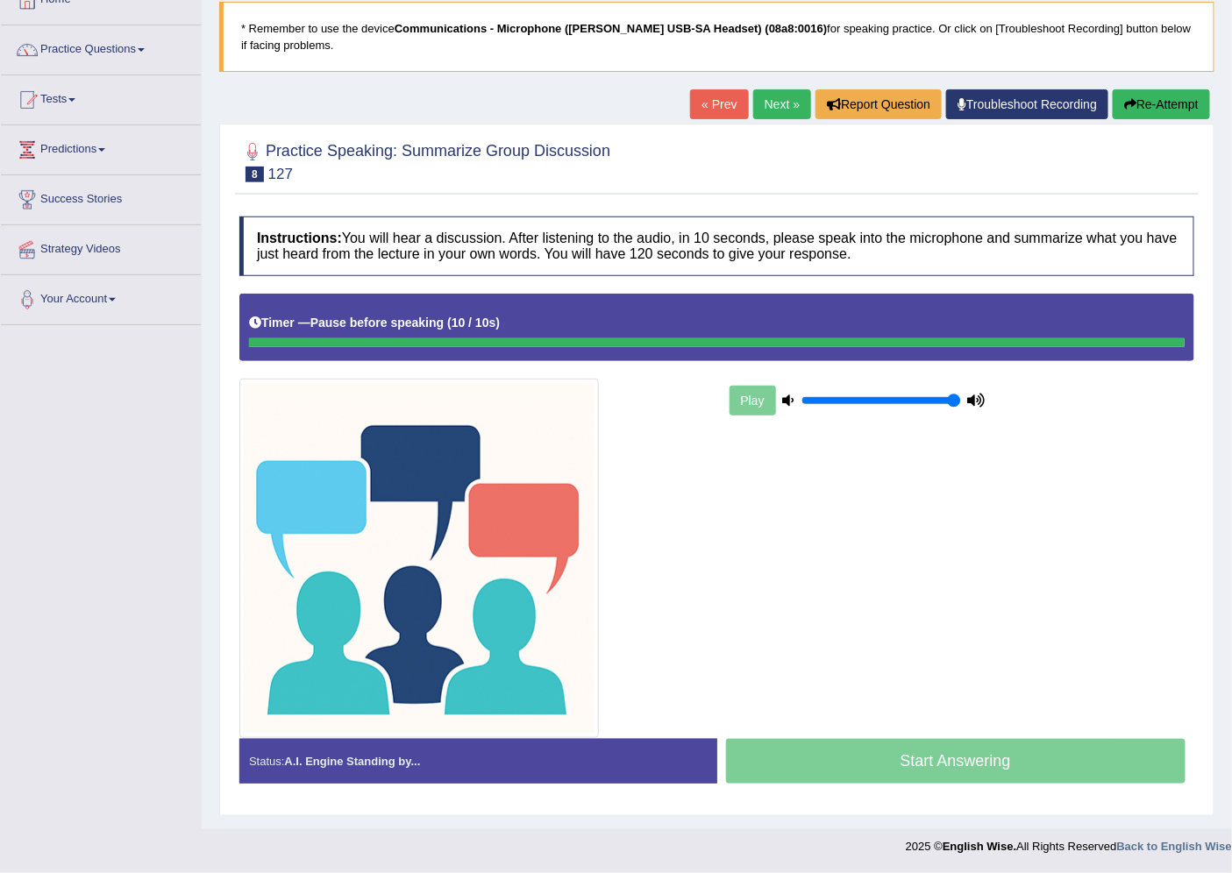
scroll to position [110, 0]
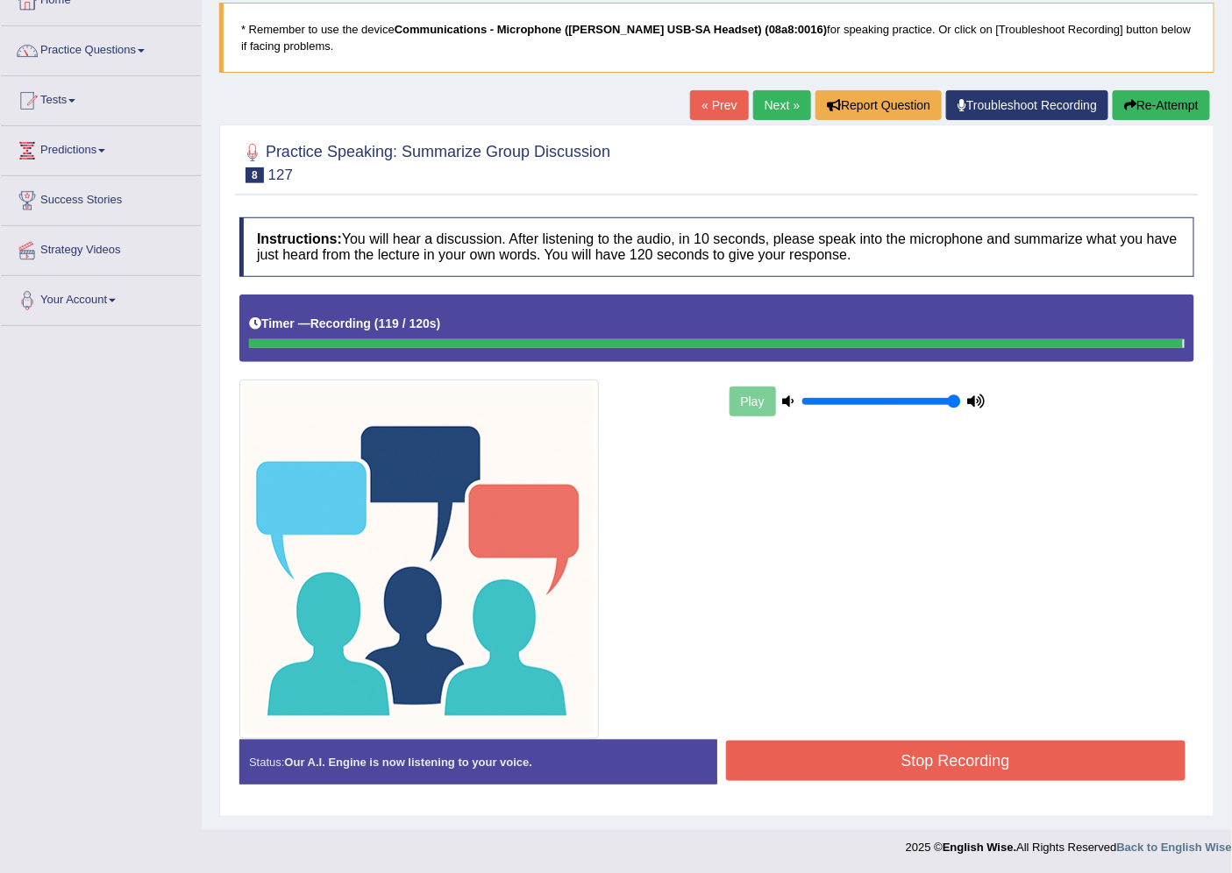
click at [0, 0] on blockquote "." at bounding box center [0, 0] width 0 height 0
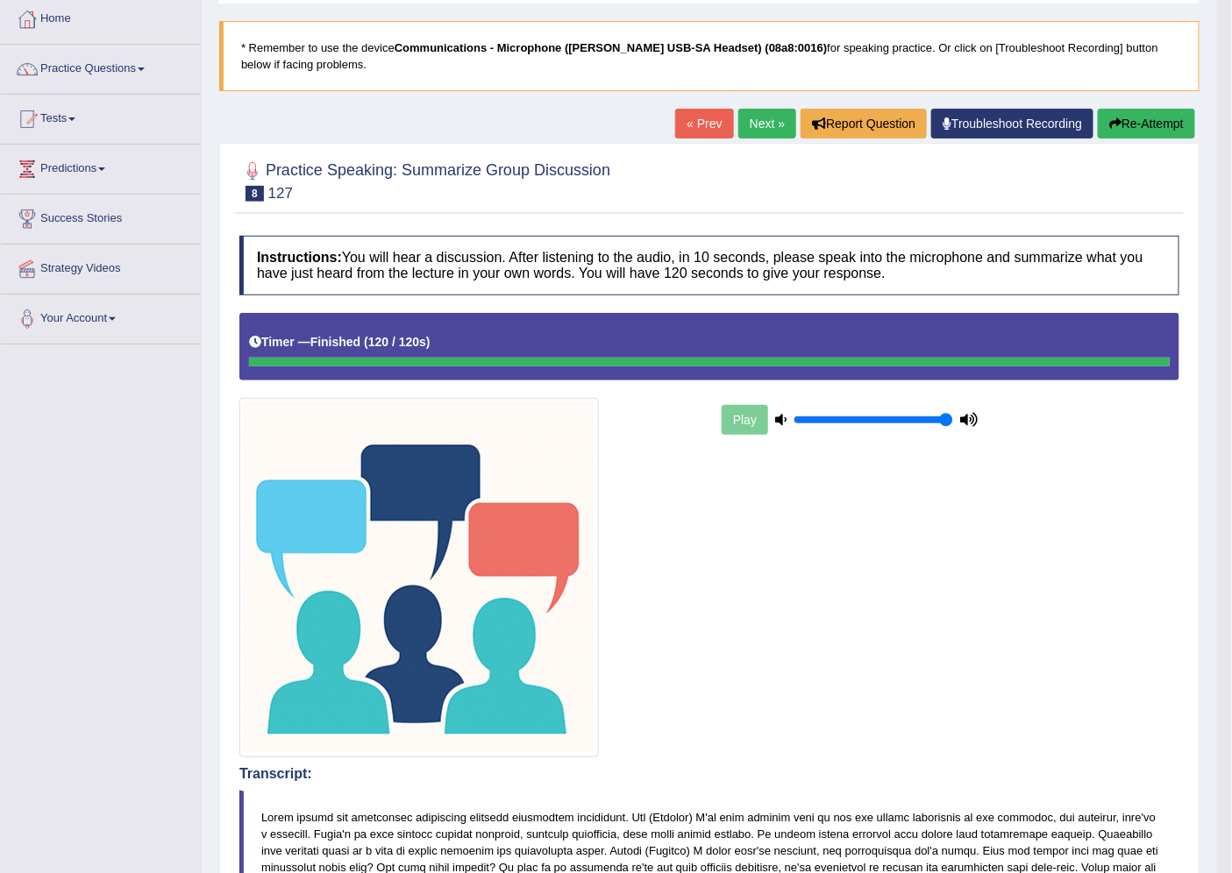
scroll to position [0, 0]
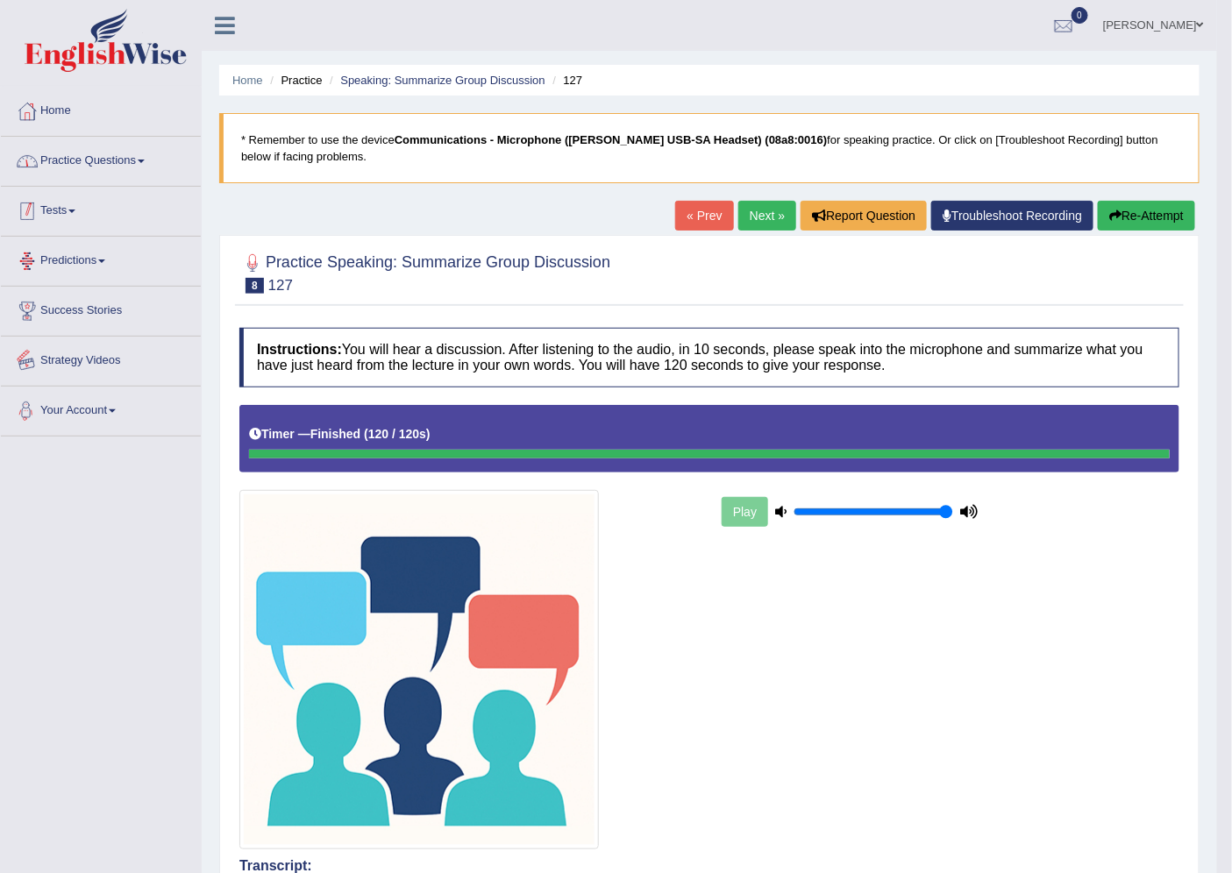
click at [93, 156] on link "Practice Questions" at bounding box center [101, 159] width 200 height 44
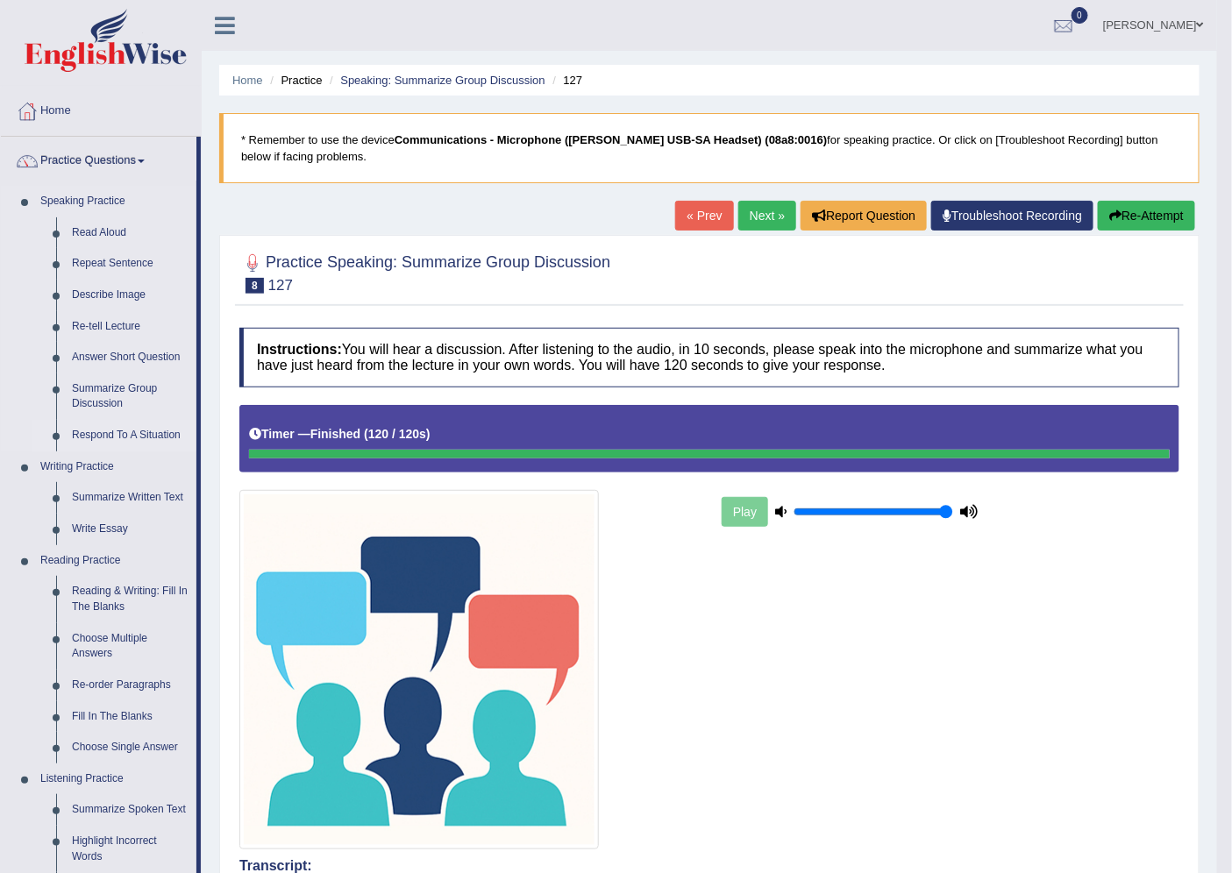
click at [134, 431] on link "Respond To A Situation" at bounding box center [130, 436] width 132 height 32
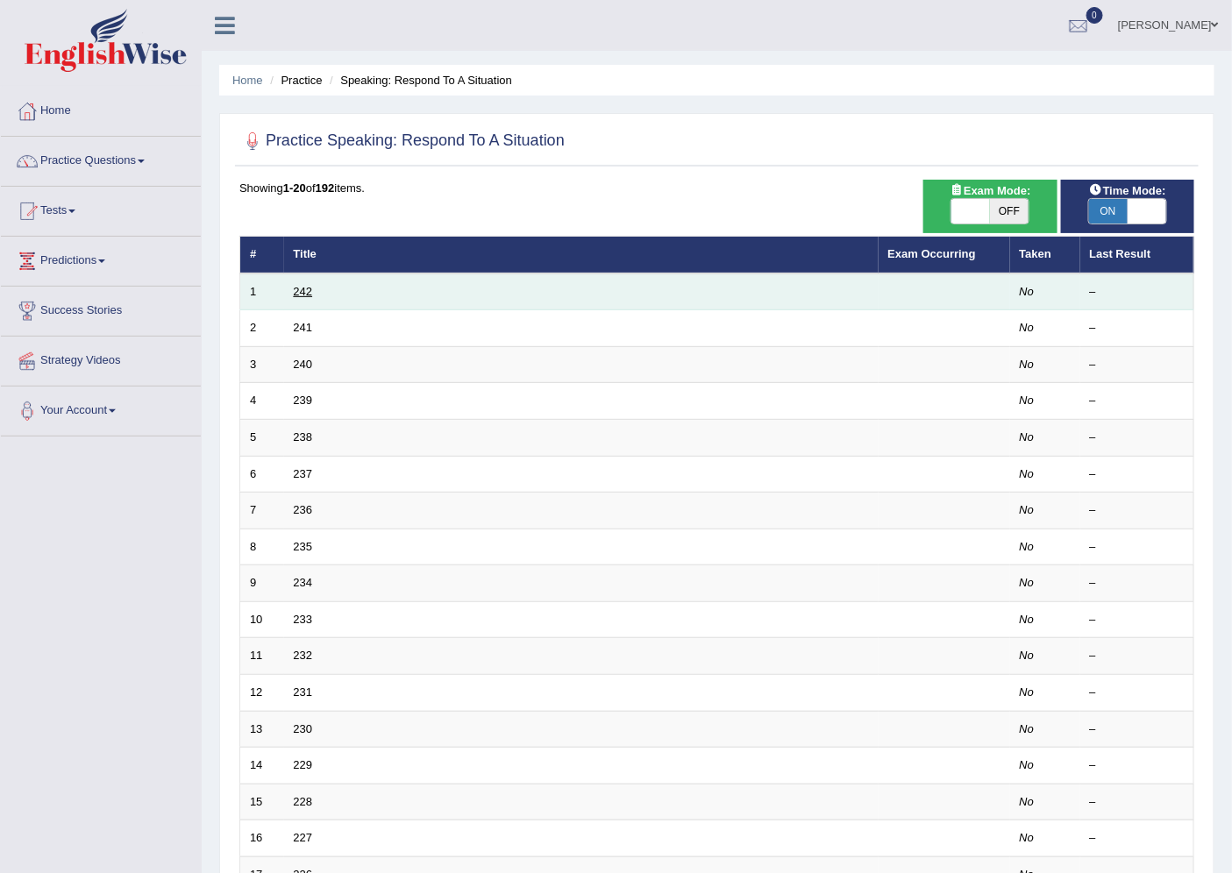
click at [303, 290] on link "242" at bounding box center [303, 291] width 19 height 13
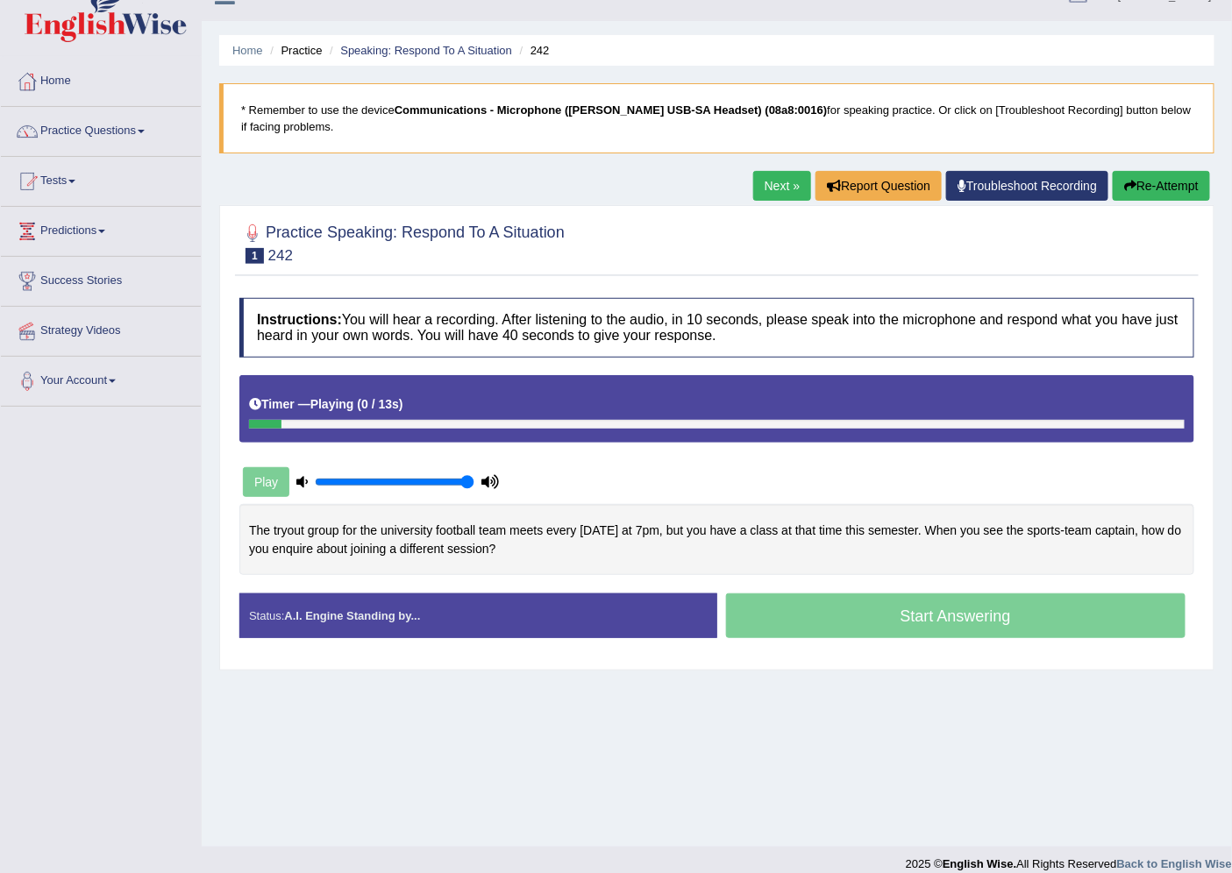
scroll to position [46, 0]
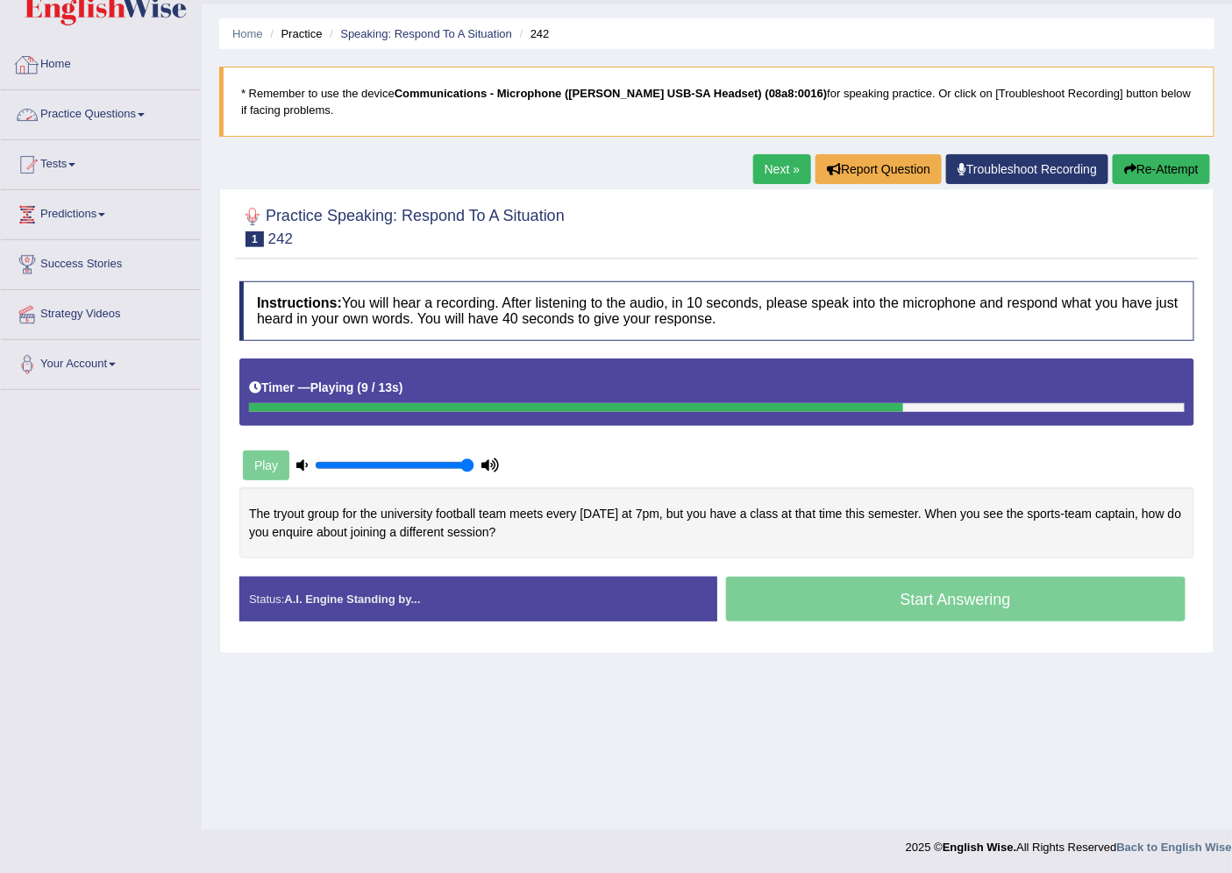
click at [93, 108] on link "Practice Questions" at bounding box center [101, 112] width 200 height 44
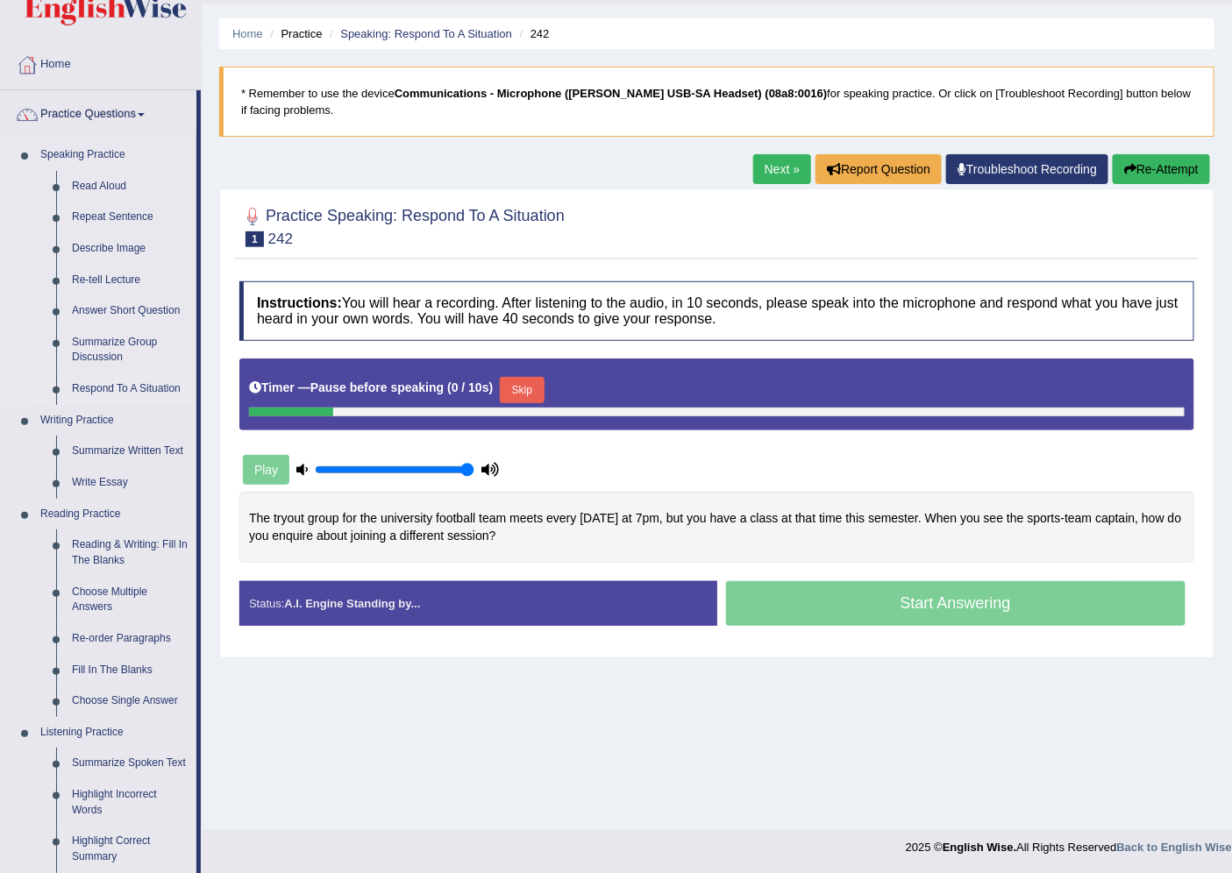
click at [111, 387] on link "Respond To A Situation" at bounding box center [130, 390] width 132 height 32
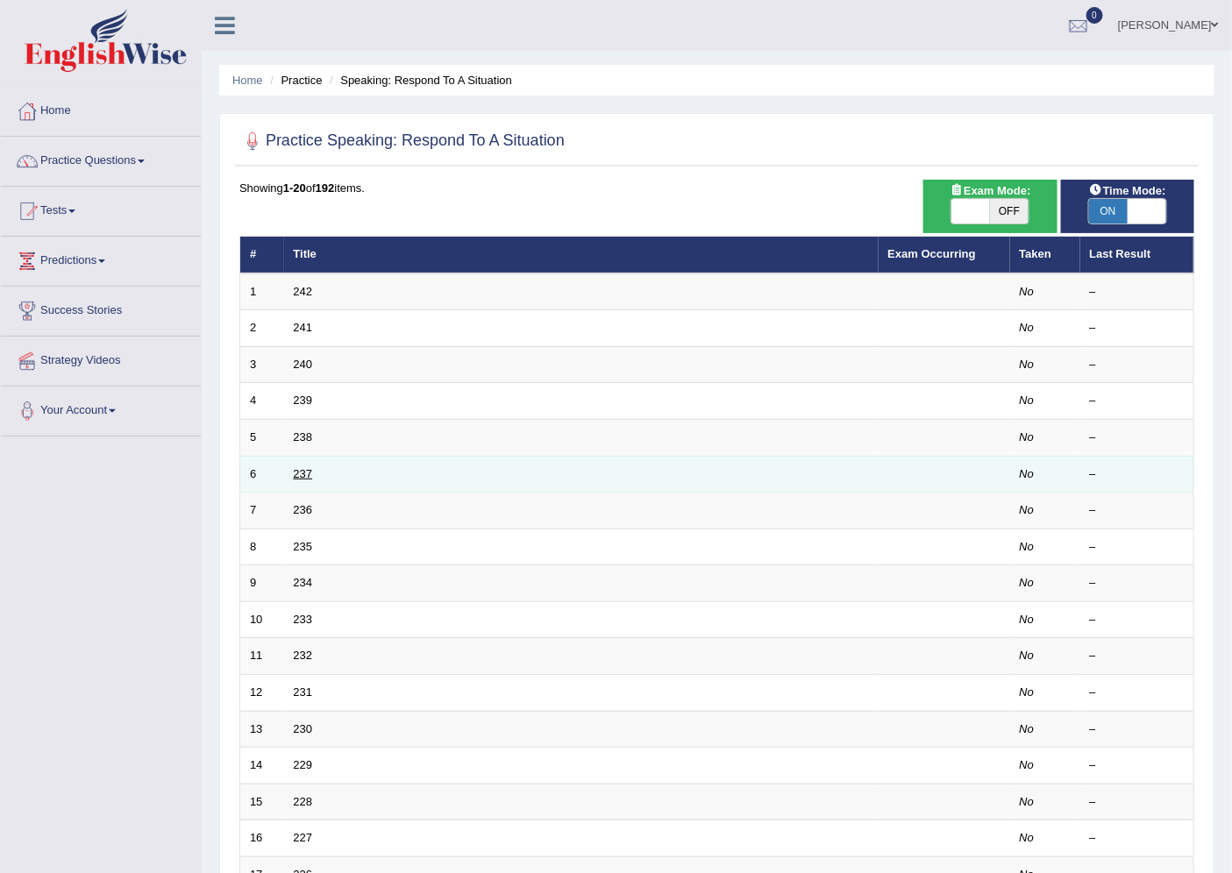
click at [303, 471] on link "237" at bounding box center [303, 473] width 19 height 13
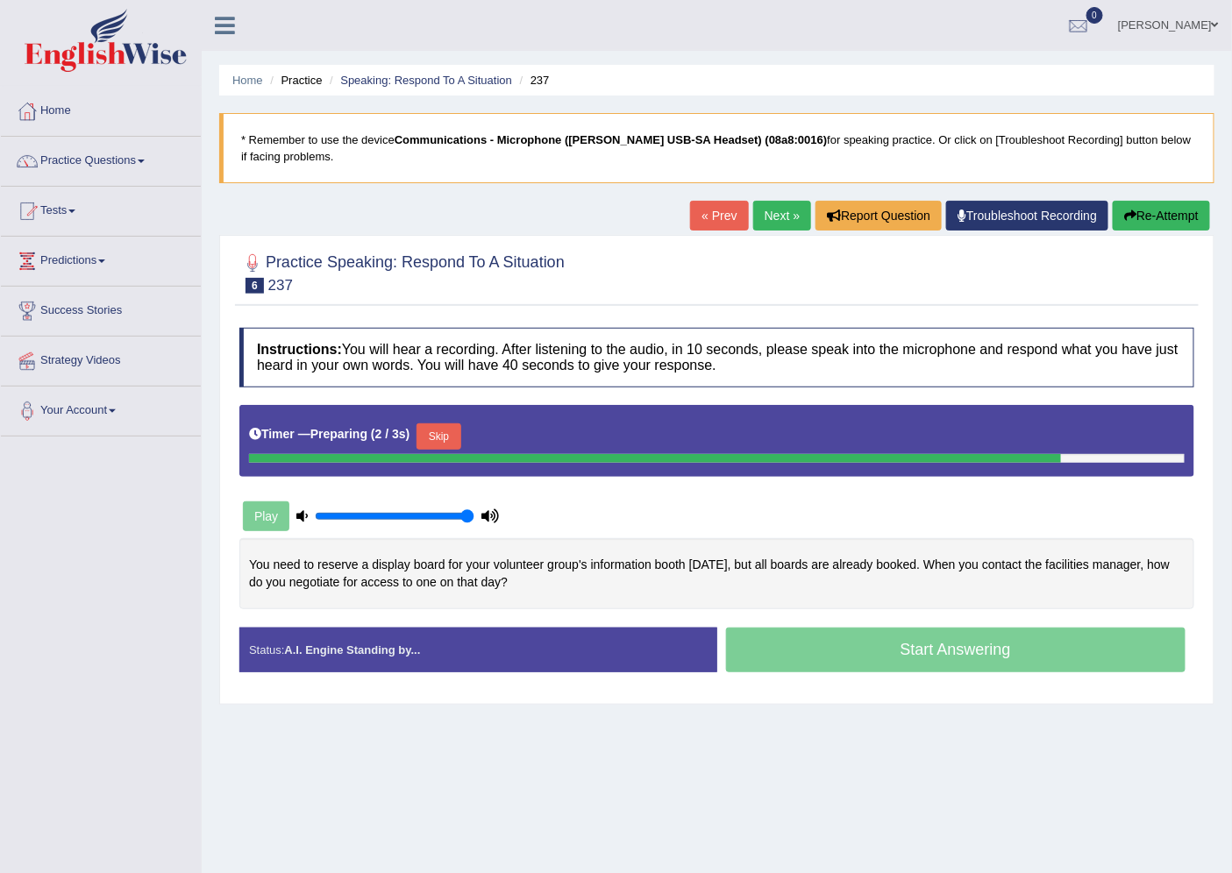
scroll to position [46, 0]
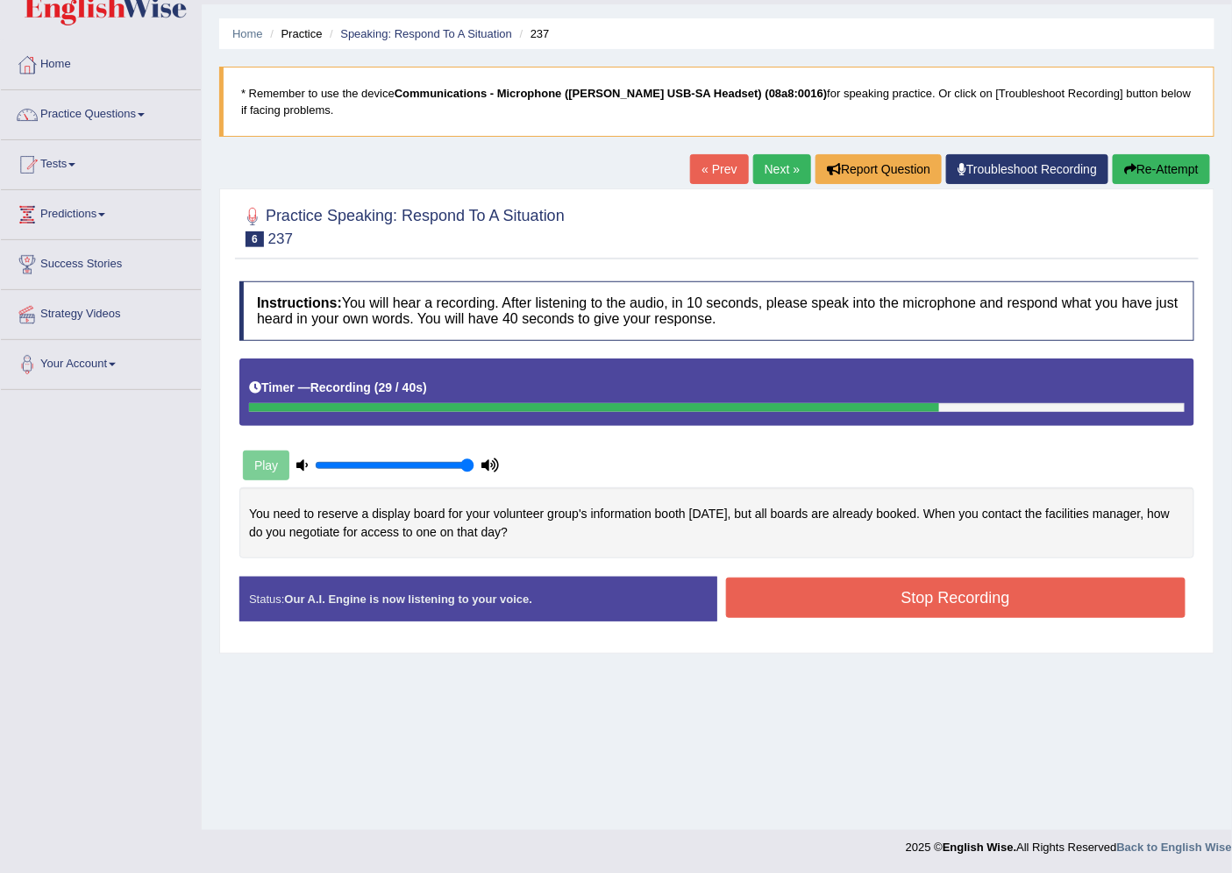
click at [801, 592] on button "Stop Recording" at bounding box center [956, 598] width 460 height 40
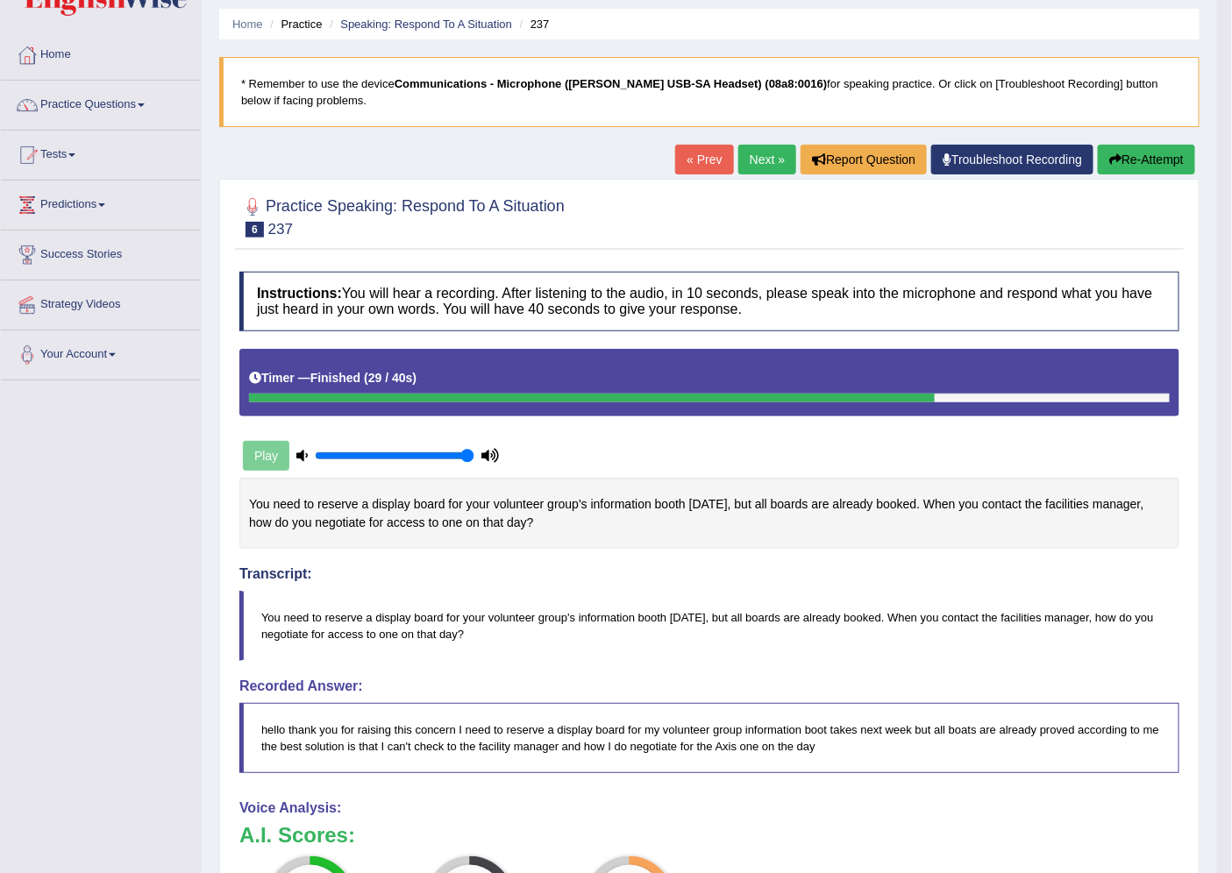
scroll to position [55, 0]
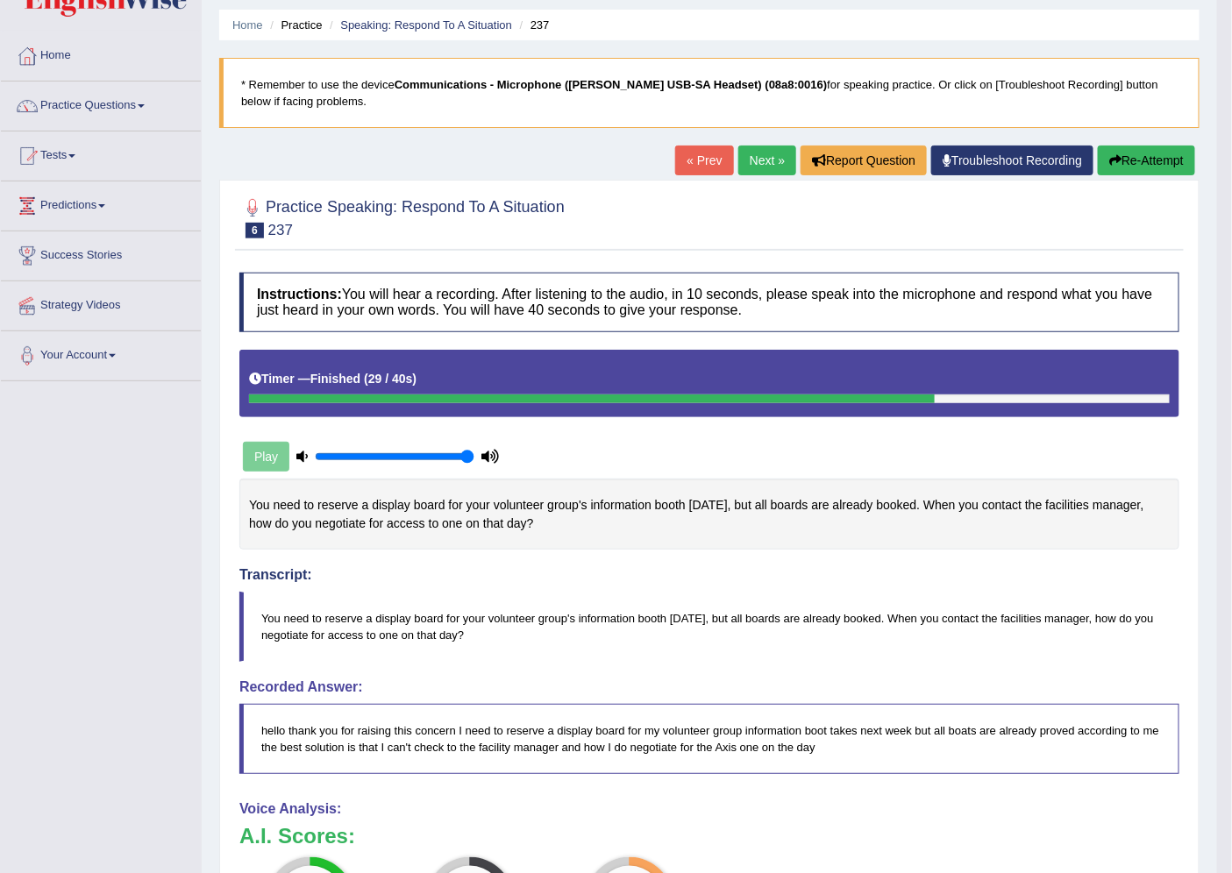
click at [761, 164] on link "Next »" at bounding box center [767, 161] width 58 height 30
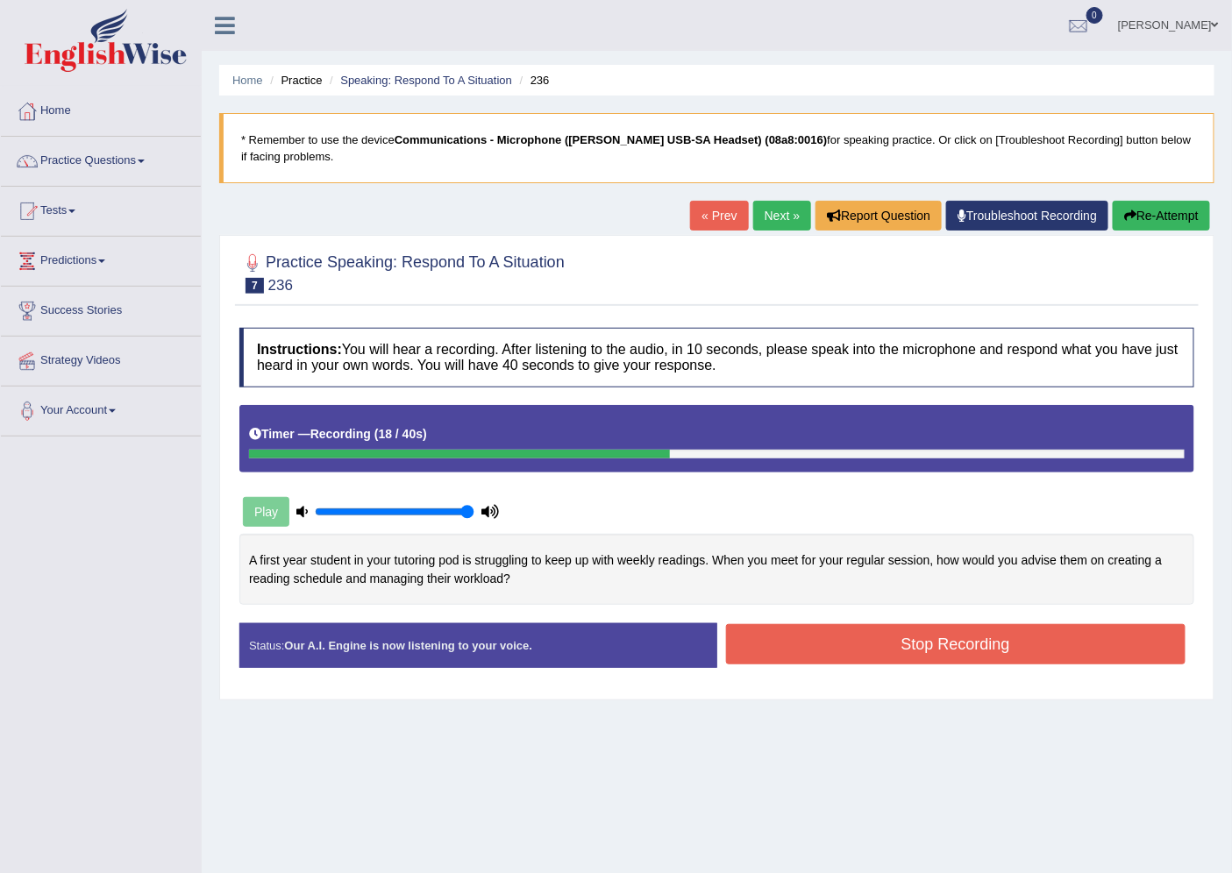
click at [1159, 209] on button "Re-Attempt" at bounding box center [1161, 216] width 97 height 30
click at [257, 452] on div at bounding box center [301, 454] width 105 height 9
click at [777, 217] on link "Next »" at bounding box center [782, 216] width 58 height 30
click at [926, 655] on button "Stop Recording" at bounding box center [956, 644] width 460 height 40
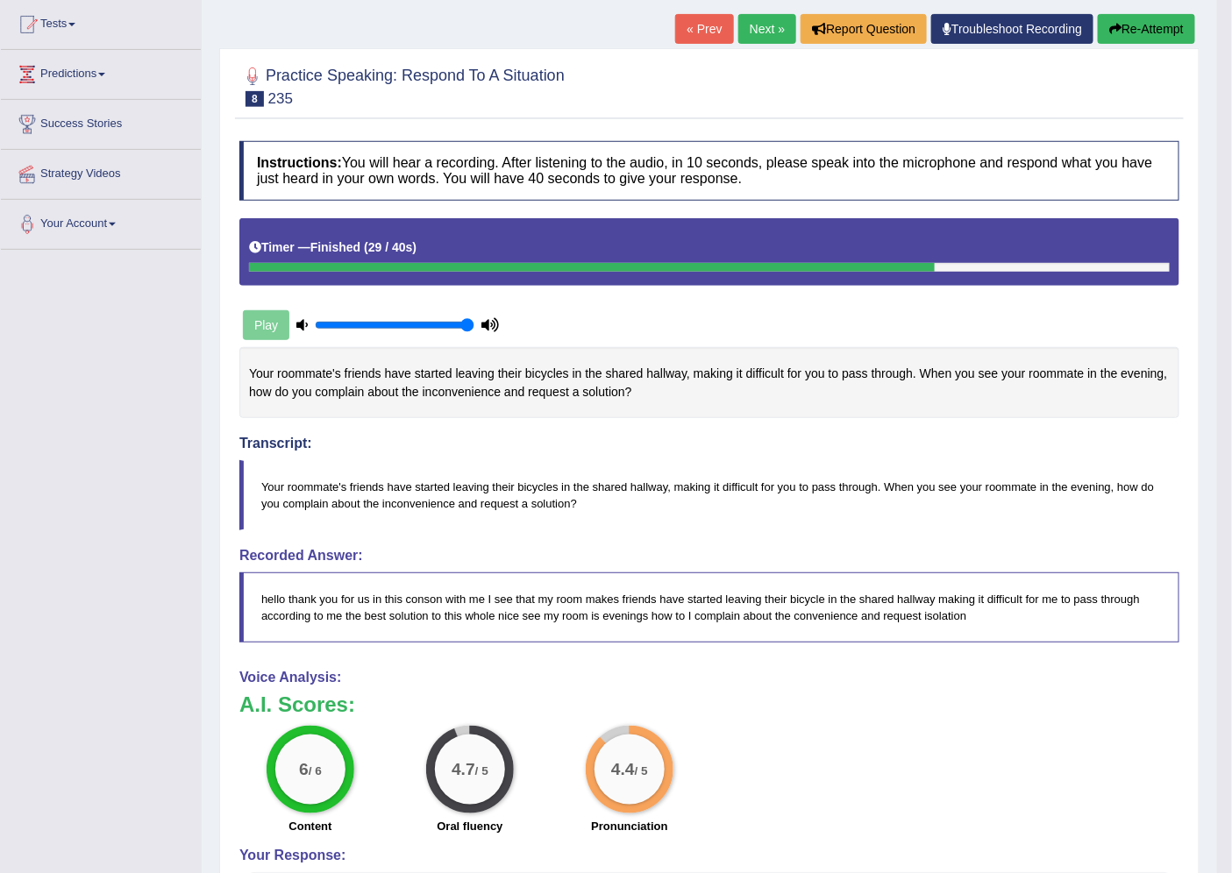
scroll to position [97, 0]
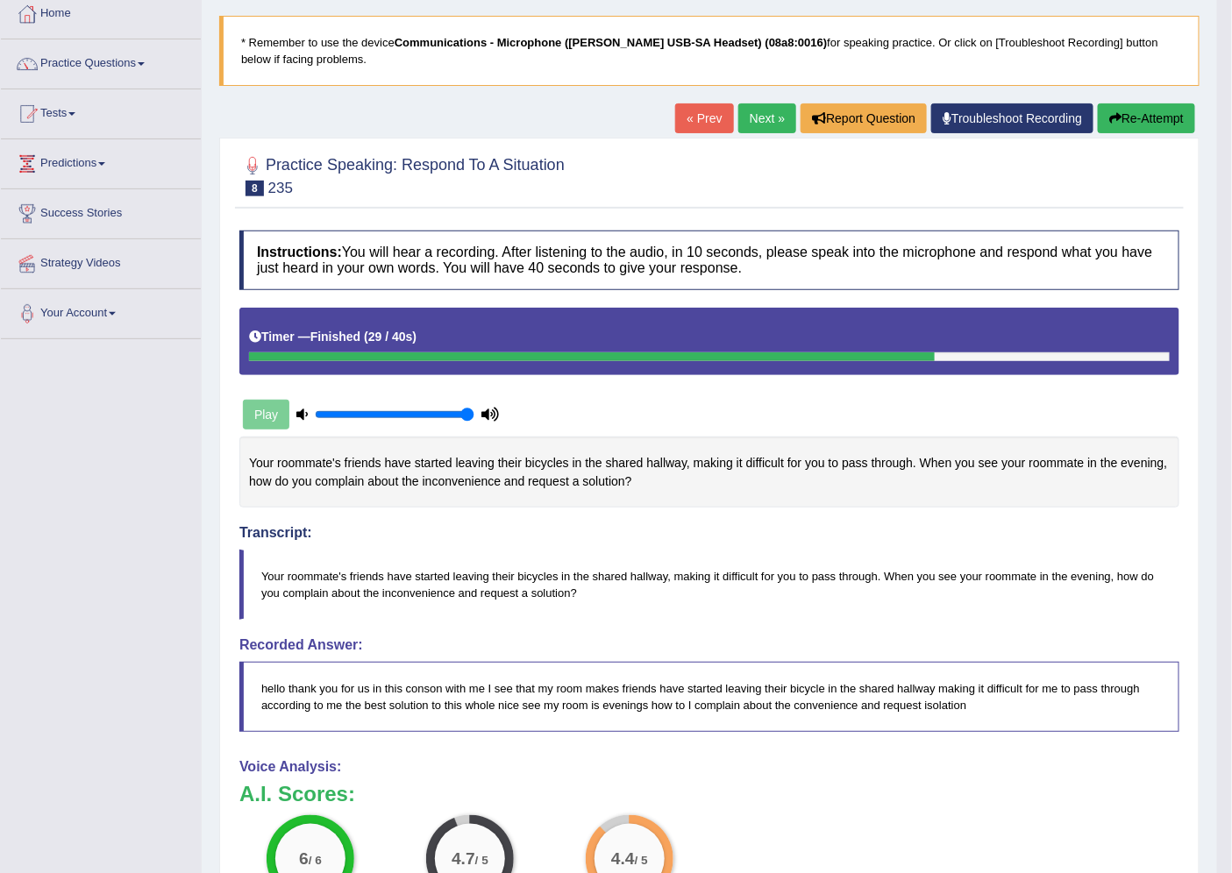
click at [765, 110] on link "Next »" at bounding box center [767, 118] width 58 height 30
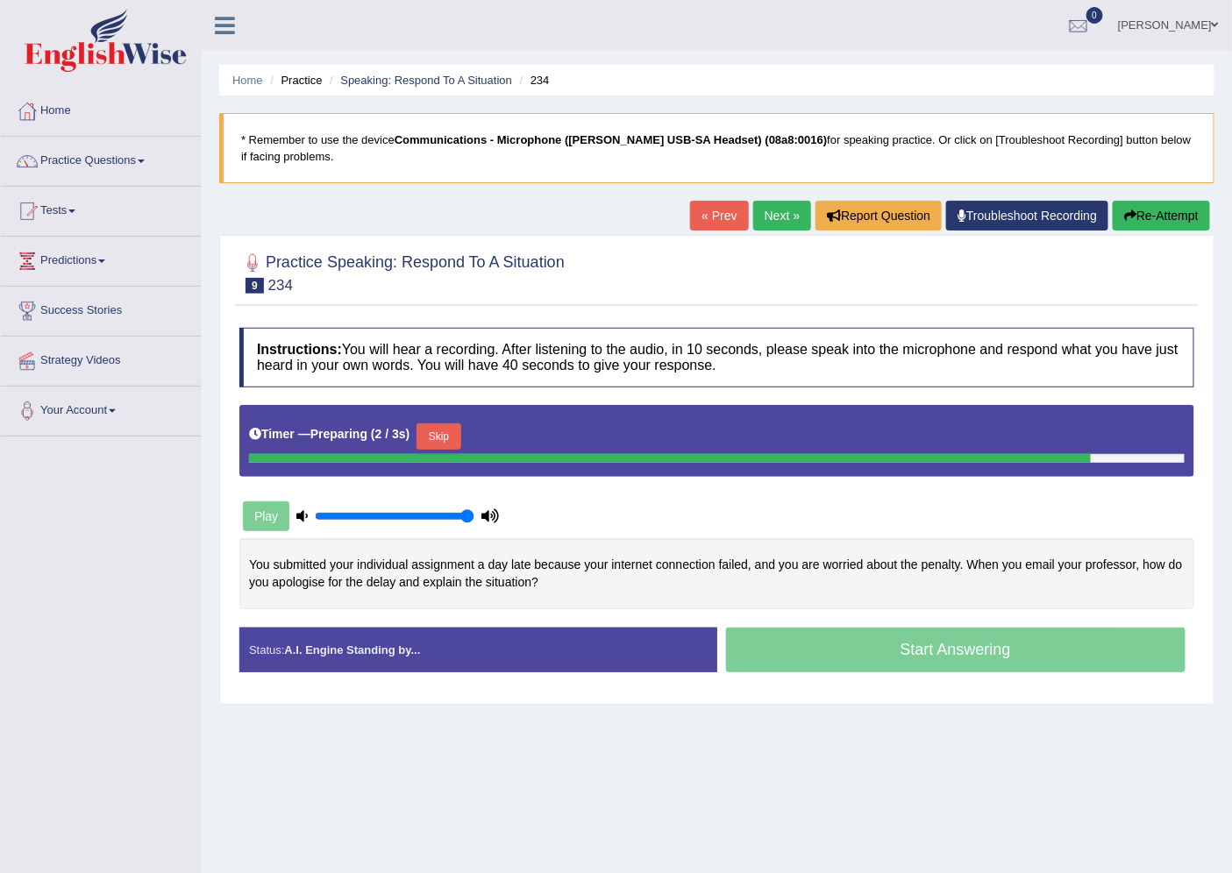
scroll to position [46, 0]
